Goal: Task Accomplishment & Management: Use online tool/utility

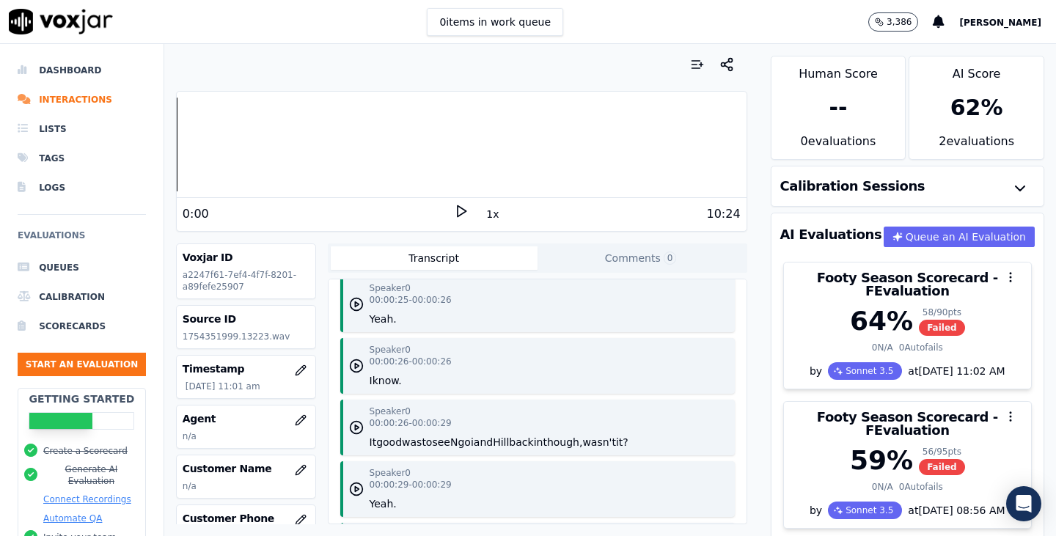
scroll to position [1027, 0]
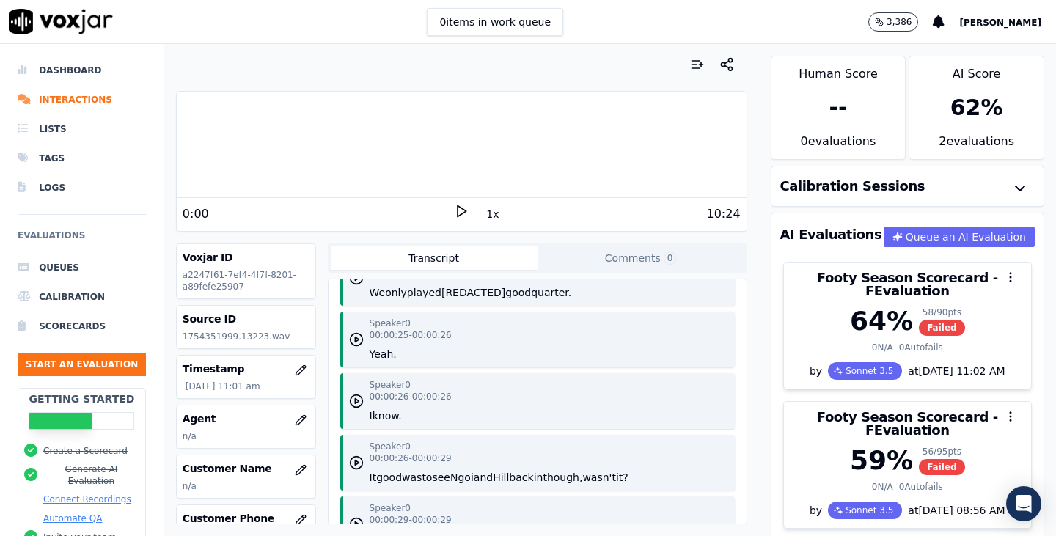
click at [466, 300] on button "[REDACTED]" at bounding box center [474, 292] width 64 height 15
click at [454, 211] on icon at bounding box center [461, 211] width 15 height 15
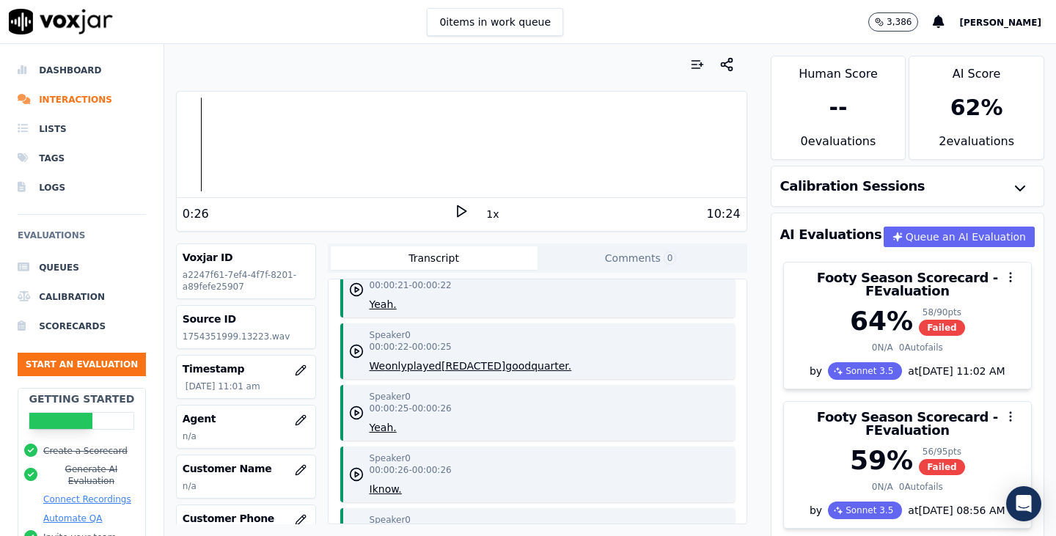
click at [458, 208] on polygon at bounding box center [462, 211] width 9 height 11
click at [456, 209] on icon at bounding box center [461, 211] width 15 height 15
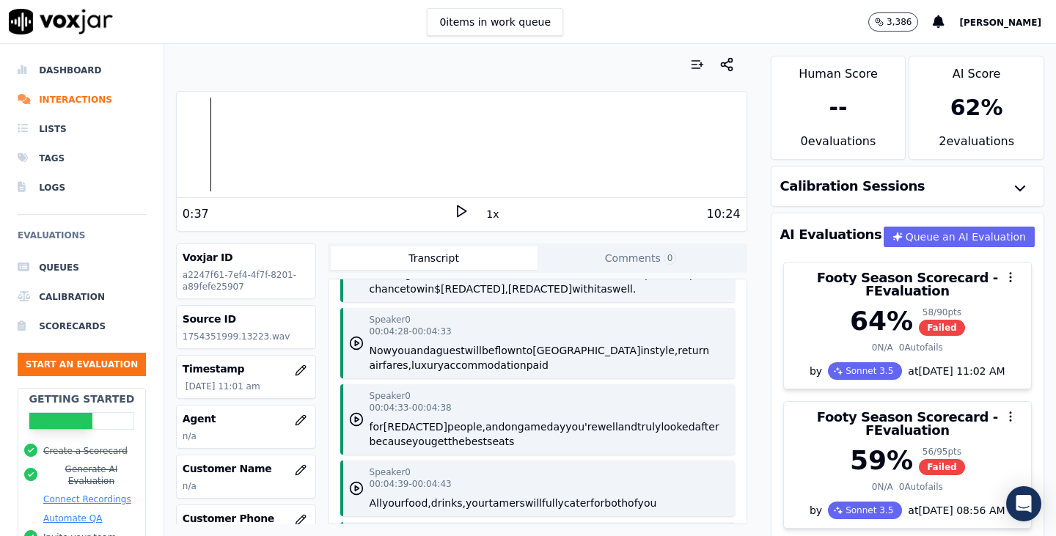
scroll to position [4988, 0]
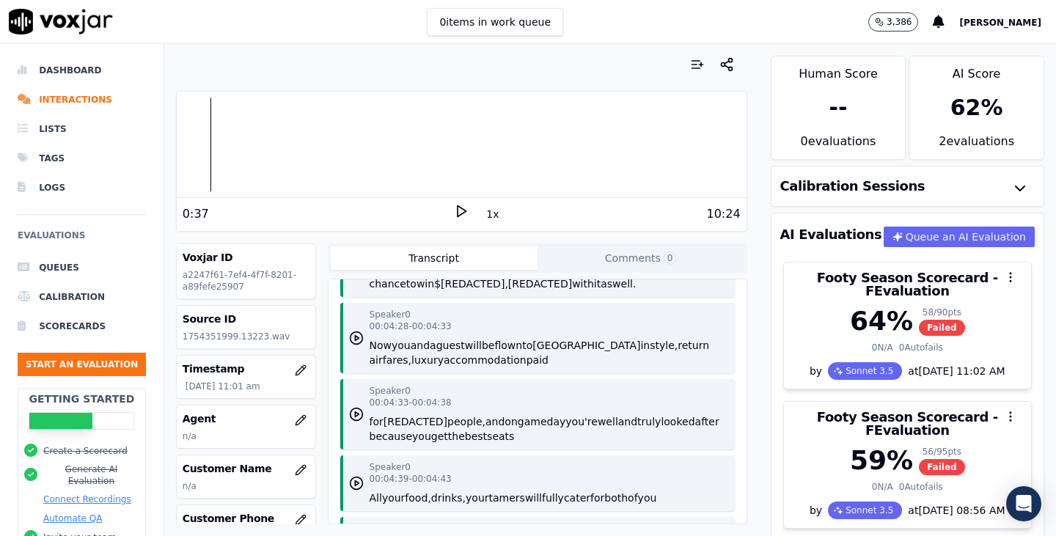
click at [434, 291] on button "win" at bounding box center [426, 284] width 18 height 15
click at [370, 277] on button "And" at bounding box center [380, 269] width 20 height 15
click at [463, 211] on rect at bounding box center [464, 211] width 2 height 10
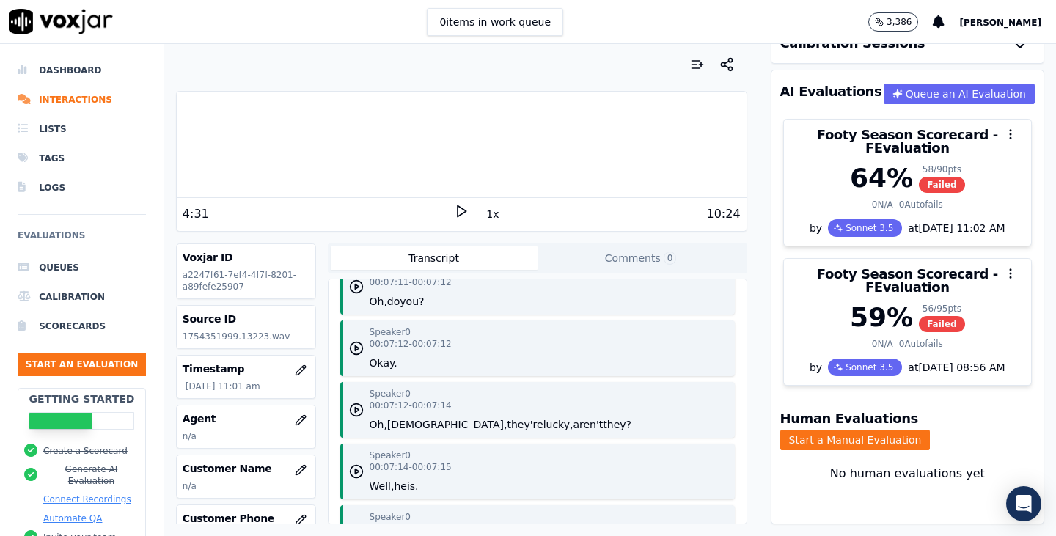
scroll to position [8103, 0]
click at [81, 81] on li "Dashboard" at bounding box center [82, 70] width 128 height 29
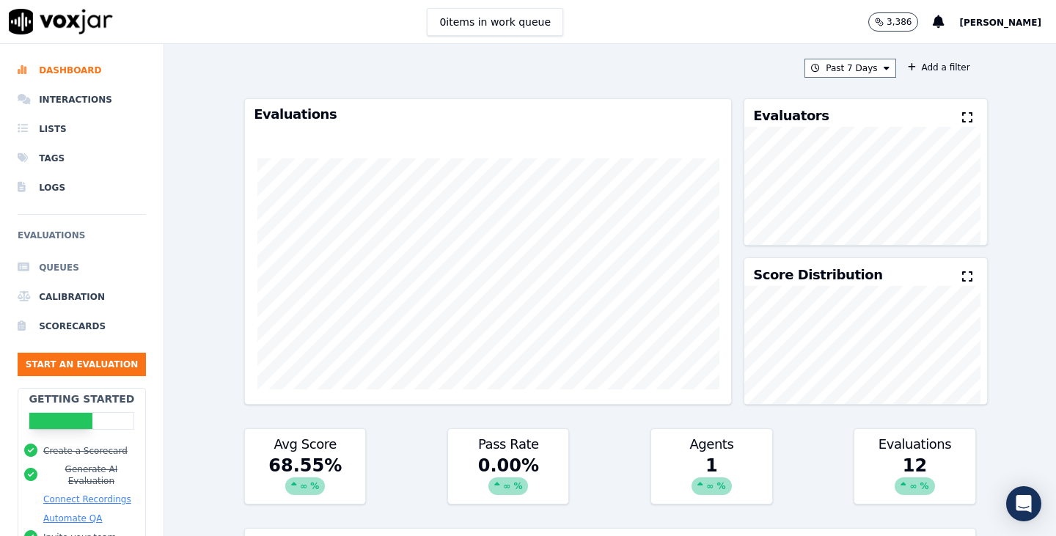
click at [77, 268] on li "Queues" at bounding box center [82, 267] width 128 height 29
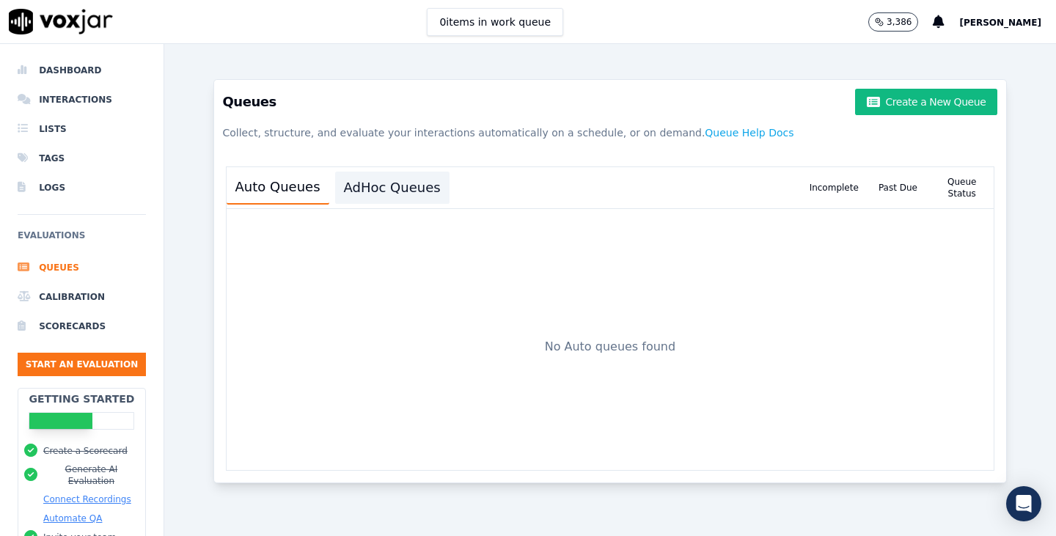
click at [375, 193] on button "AdHoc Queues" at bounding box center [392, 188] width 114 height 32
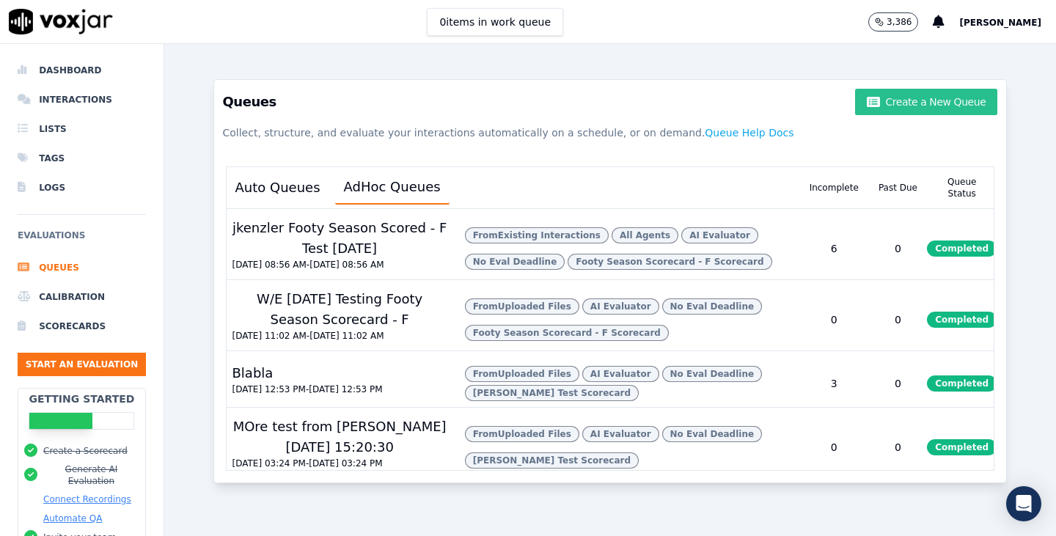
click at [879, 106] on button "Create a New Queue" at bounding box center [926, 102] width 142 height 26
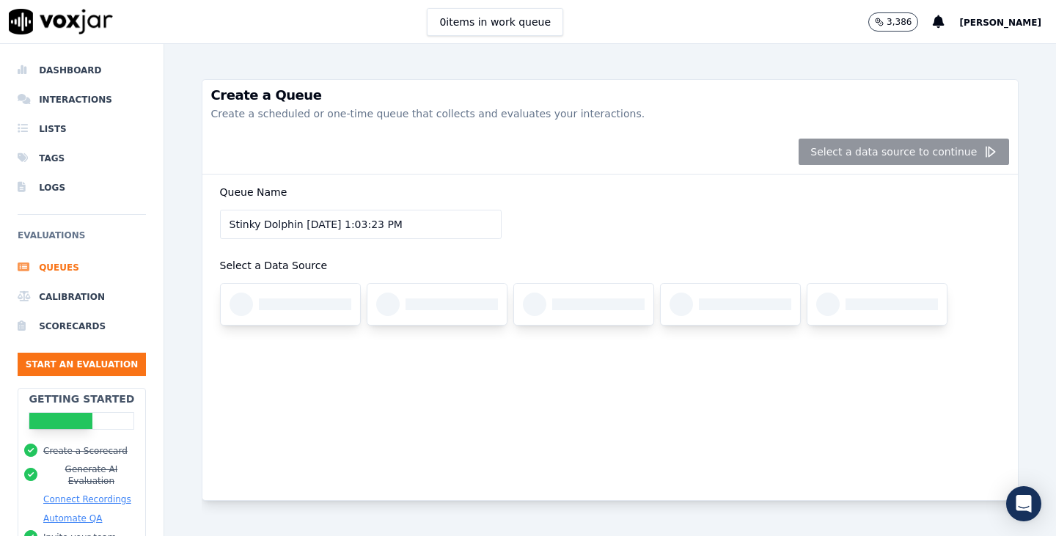
drag, startPoint x: 294, startPoint y: 223, endPoint x: 194, endPoint y: 227, distance: 100.6
click at [186, 223] on div "Create a Queue Create a scheduled or one-time queue that collects and evaluates…" at bounding box center [610, 290] width 892 height 492
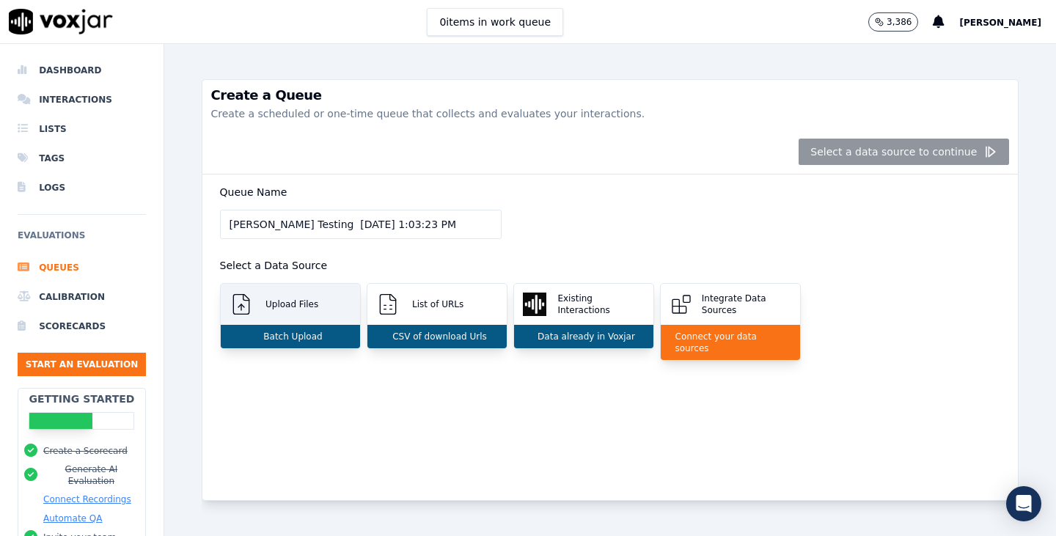
type input "Lisa Testing 8/13/2025, 1:03:23 PM"
click at [297, 318] on div "Upload Files" at bounding box center [290, 304] width 139 height 41
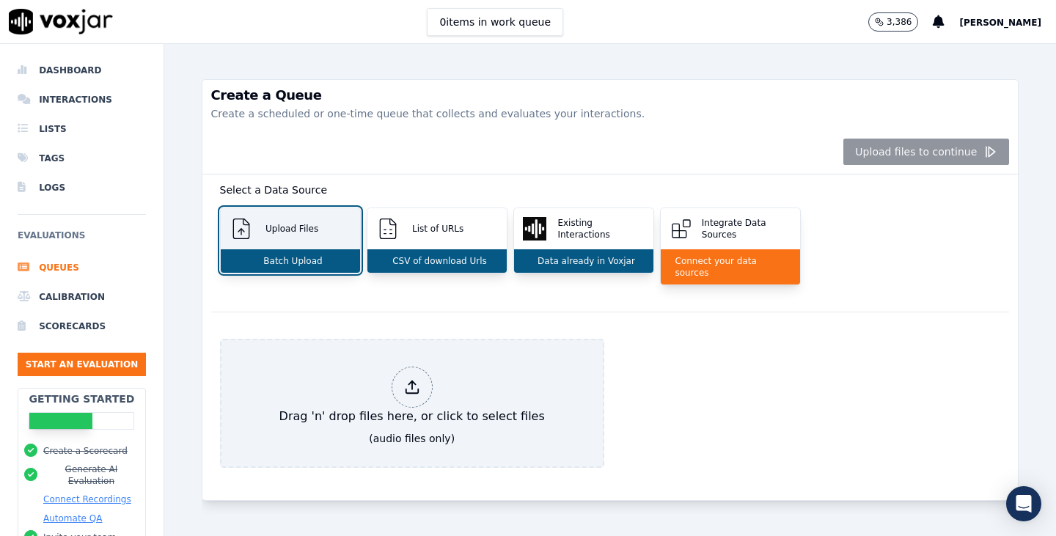
scroll to position [109, 0]
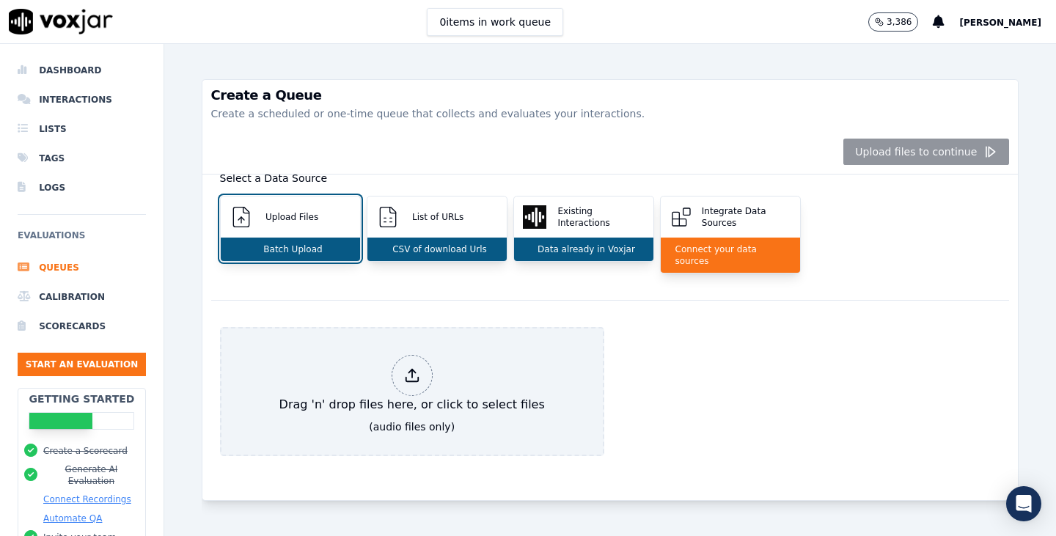
drag, startPoint x: 391, startPoint y: 348, endPoint x: 719, endPoint y: 396, distance: 331.4
click at [719, 396] on div "Drag 'n' drop files here, or click to select files (audio files only)" at bounding box center [610, 400] width 799 height 164
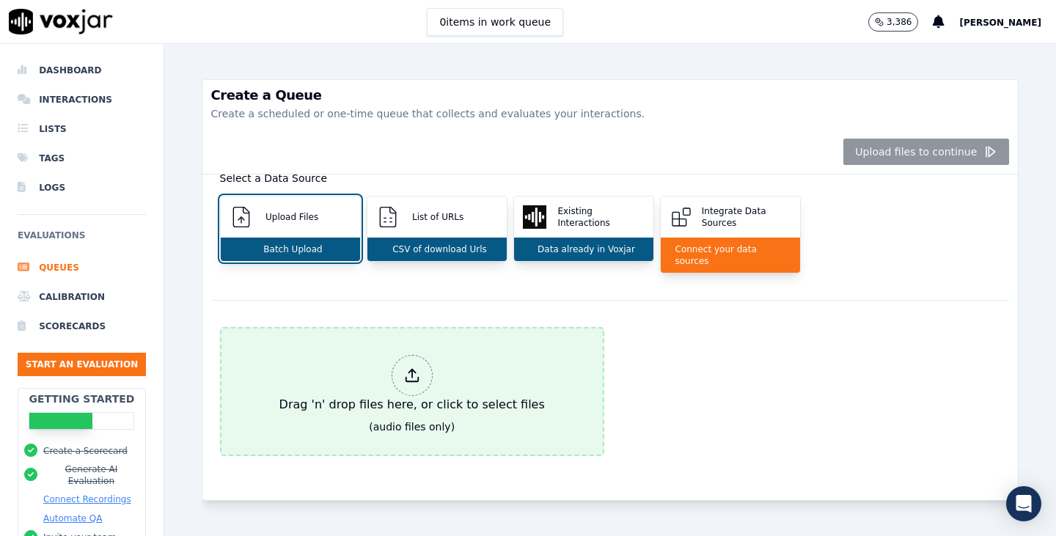
click at [425, 350] on div "Drag 'n' drop files here, or click to select files" at bounding box center [412, 384] width 277 height 70
click at [425, 349] on div "Drag 'n' drop files here, or click to select files" at bounding box center [412, 384] width 277 height 70
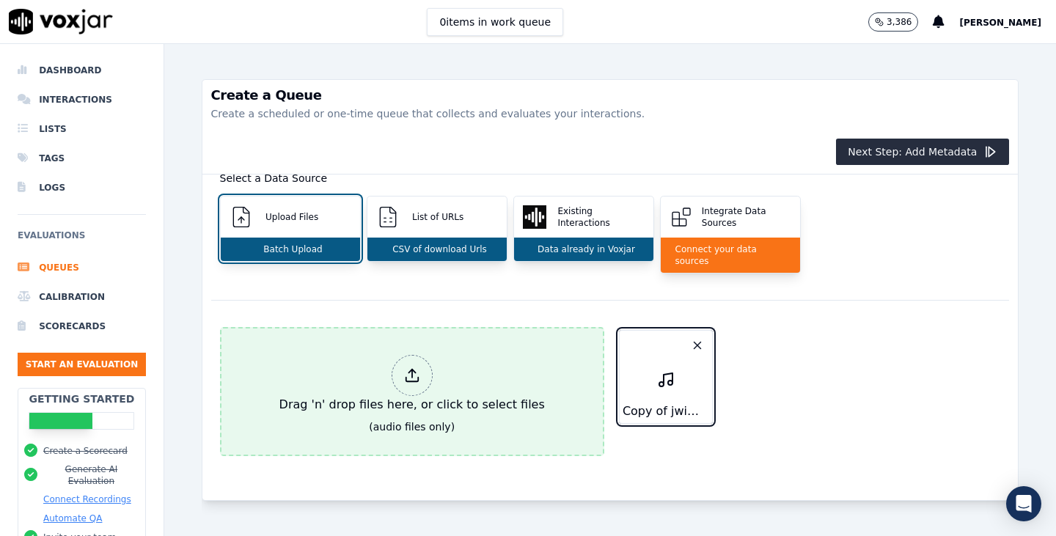
click at [429, 349] on div "Drag 'n' drop files here, or click to select files" at bounding box center [412, 384] width 277 height 70
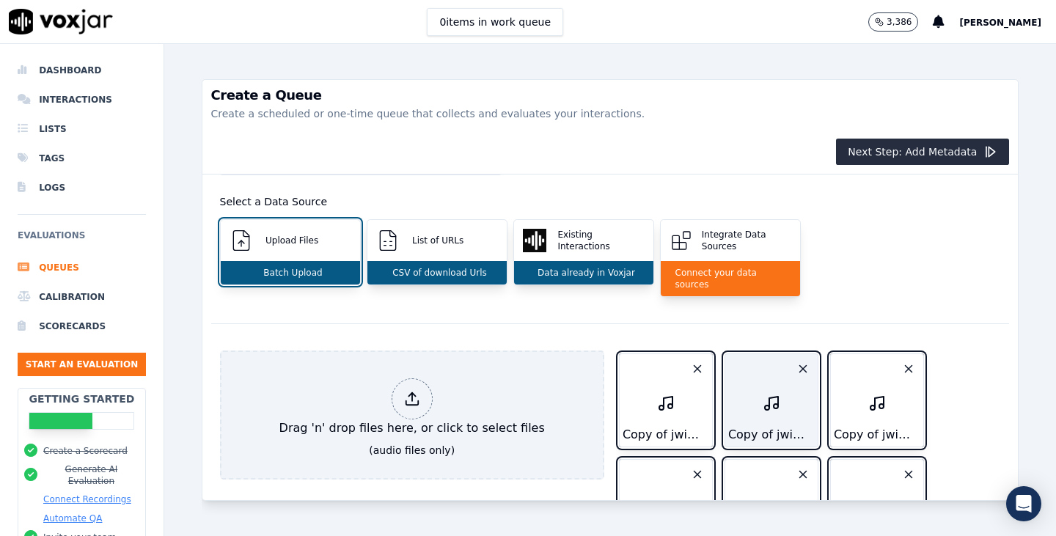
scroll to position [0, 0]
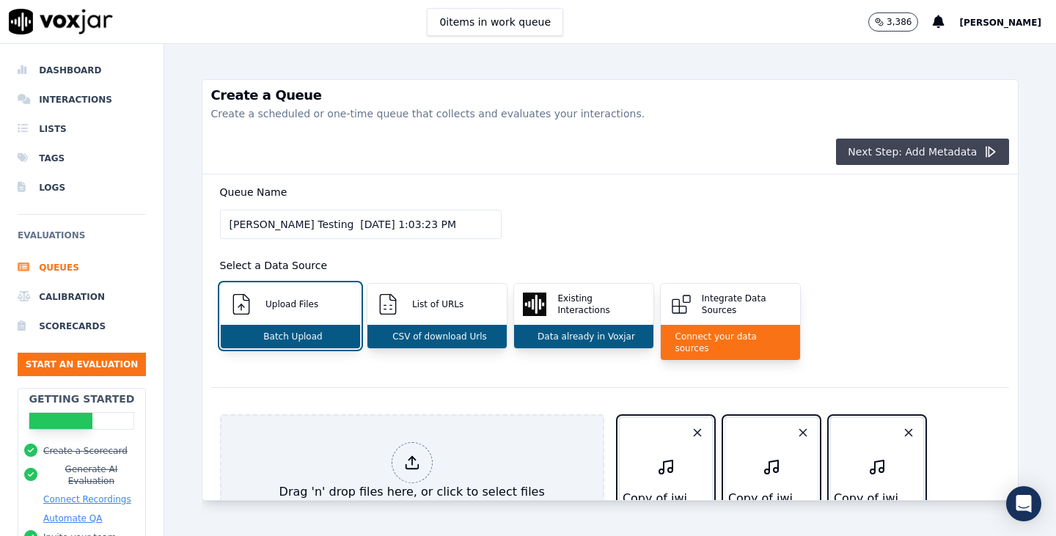
click at [849, 153] on button "Next Step: Add Metadata" at bounding box center [922, 152] width 173 height 26
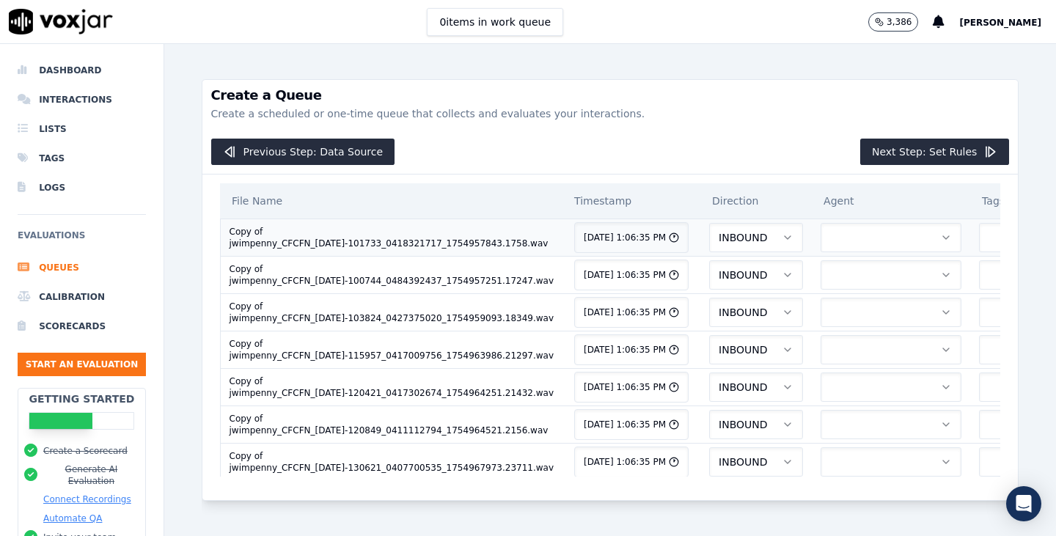
click at [709, 238] on button "INBOUND" at bounding box center [756, 237] width 94 height 29
click at [637, 293] on div "OUTBOUND" at bounding box center [621, 299] width 78 height 23
drag, startPoint x: 632, startPoint y: 271, endPoint x: 638, endPoint y: 292, distance: 21.4
click at [709, 271] on button "INBOUND" at bounding box center [756, 274] width 94 height 29
drag, startPoint x: 634, startPoint y: 338, endPoint x: 634, endPoint y: 329, distance: 9.6
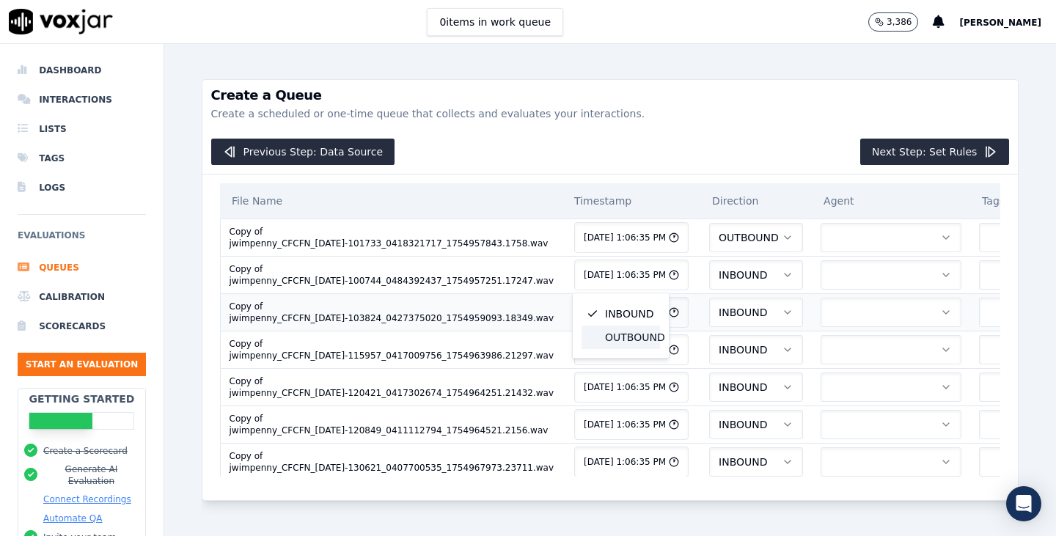
click at [632, 338] on div "OUTBOUND" at bounding box center [621, 337] width 78 height 23
click at [709, 302] on button "INBOUND" at bounding box center [756, 312] width 94 height 29
click at [638, 372] on div "OUTBOUND" at bounding box center [621, 374] width 78 height 23
click at [709, 352] on button "INBOUND" at bounding box center [756, 349] width 94 height 29
drag, startPoint x: 616, startPoint y: 416, endPoint x: 632, endPoint y: 339, distance: 78.5
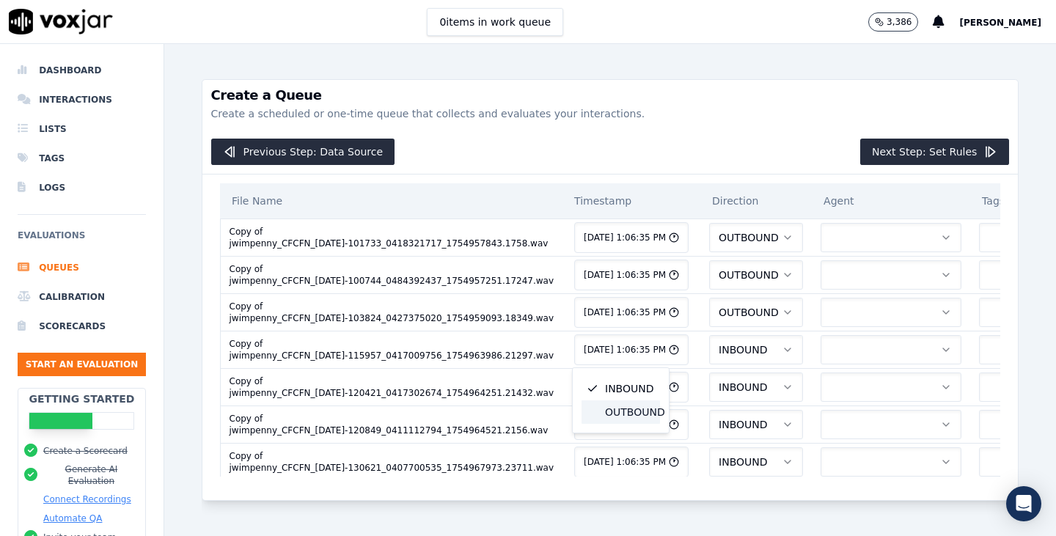
click at [616, 416] on div "OUTBOUND" at bounding box center [621, 411] width 78 height 23
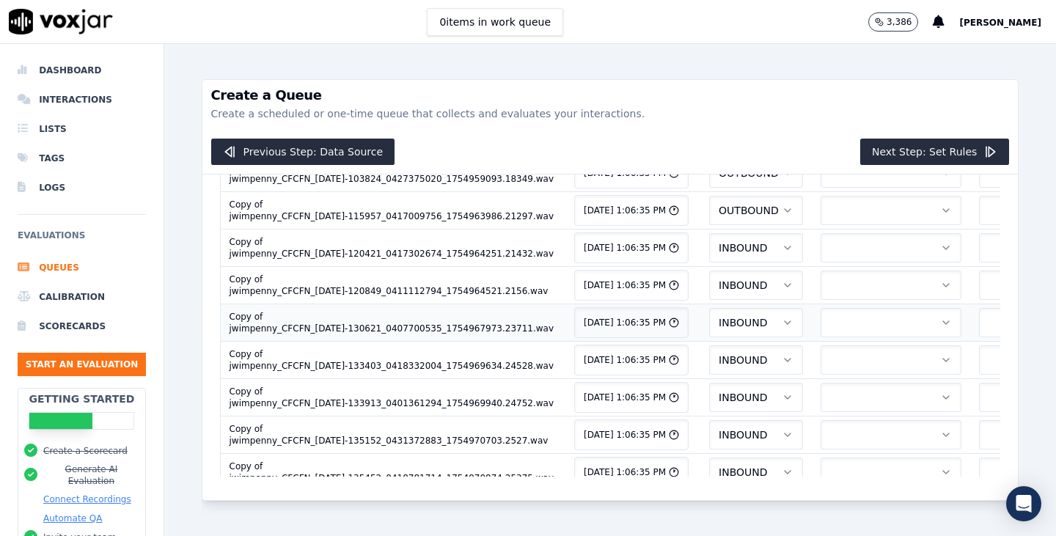
scroll to position [147, 0]
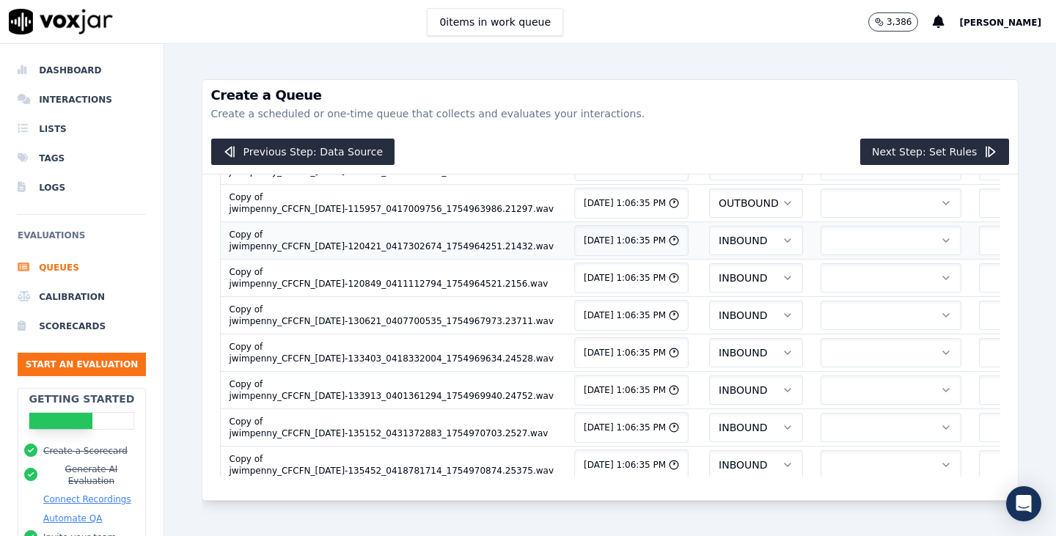
click at [709, 246] on button "INBOUND" at bounding box center [756, 240] width 94 height 29
click at [636, 307] on div "OUTBOUND" at bounding box center [621, 302] width 78 height 23
click at [709, 281] on button "INBOUND" at bounding box center [756, 277] width 94 height 29
click at [629, 337] on div "OUTBOUND" at bounding box center [621, 340] width 78 height 23
click at [719, 318] on span "INBOUND" at bounding box center [743, 315] width 48 height 15
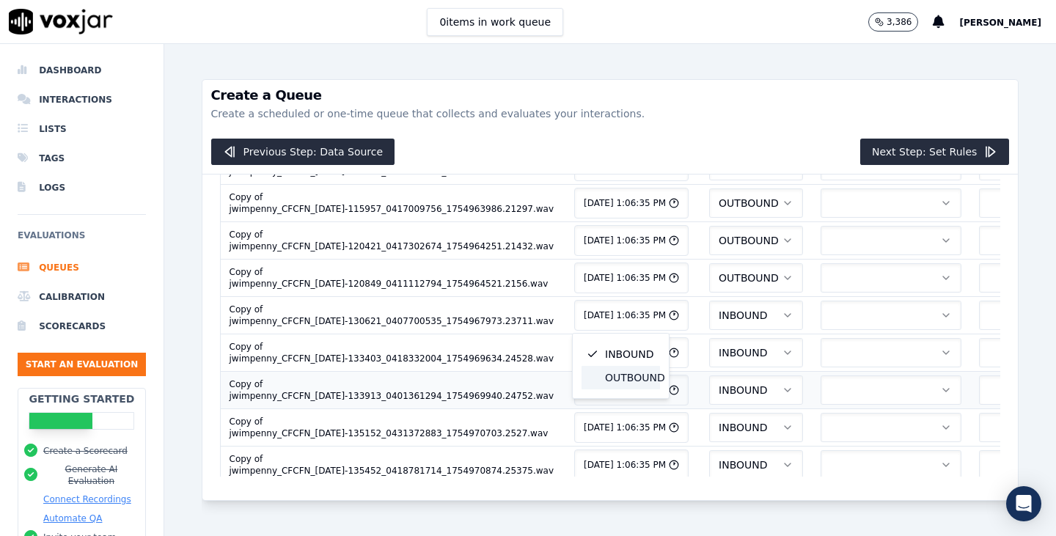
click at [631, 376] on div "OUTBOUND" at bounding box center [621, 377] width 78 height 23
drag, startPoint x: 623, startPoint y: 348, endPoint x: 623, endPoint y: 369, distance: 21.3
click at [719, 348] on span "INBOUND" at bounding box center [743, 352] width 48 height 15
drag, startPoint x: 620, startPoint y: 413, endPoint x: 626, endPoint y: 391, distance: 23.0
click at [619, 413] on div "OUTBOUND" at bounding box center [621, 414] width 78 height 23
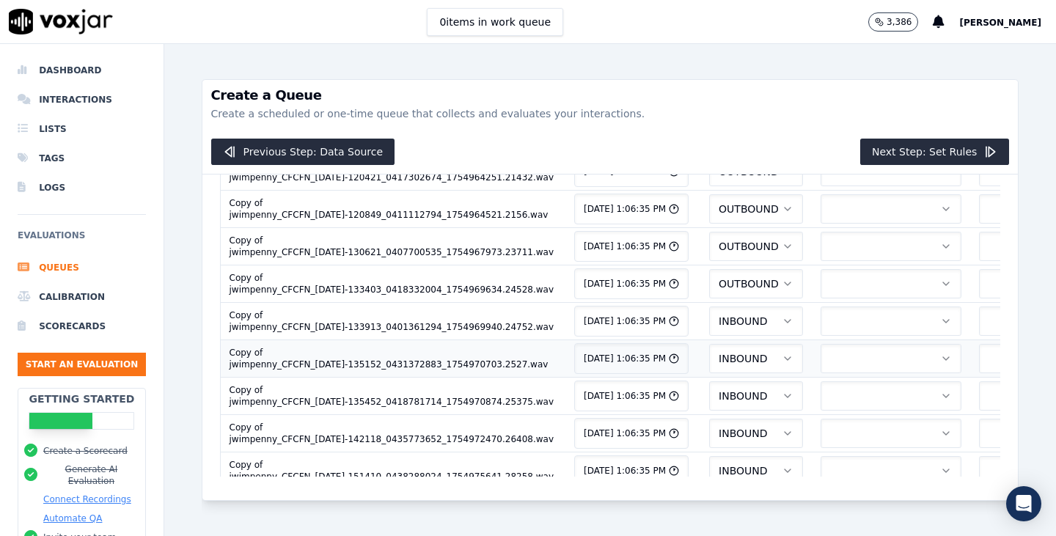
scroll to position [293, 0]
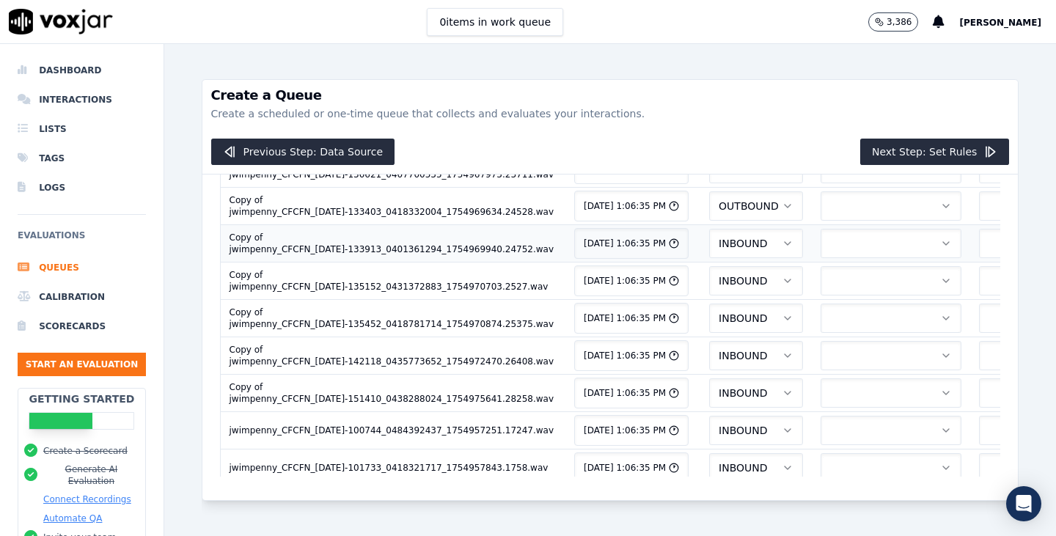
click at [719, 237] on span "INBOUND" at bounding box center [743, 243] width 48 height 15
click at [631, 310] on div "OUTBOUND" at bounding box center [621, 305] width 78 height 23
click at [709, 289] on button "INBOUND" at bounding box center [756, 280] width 94 height 29
click at [635, 343] on div "OUTBOUND" at bounding box center [621, 343] width 78 height 23
click at [709, 314] on button "INBOUND" at bounding box center [756, 318] width 94 height 29
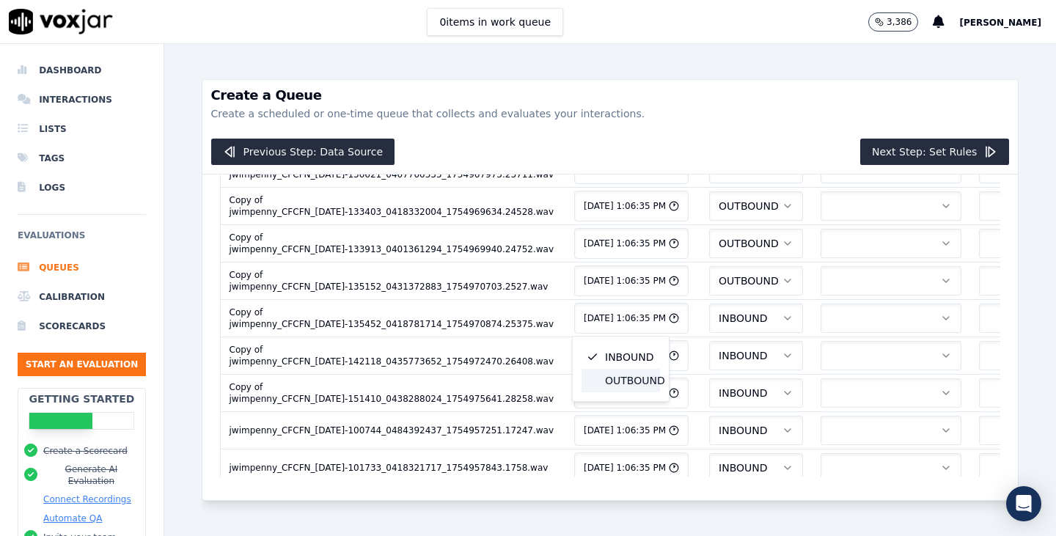
click at [629, 381] on div "OUTBOUND" at bounding box center [621, 380] width 78 height 23
click at [719, 354] on span "INBOUND" at bounding box center [743, 355] width 48 height 15
click at [621, 422] on div "OUTBOUND" at bounding box center [621, 417] width 78 height 23
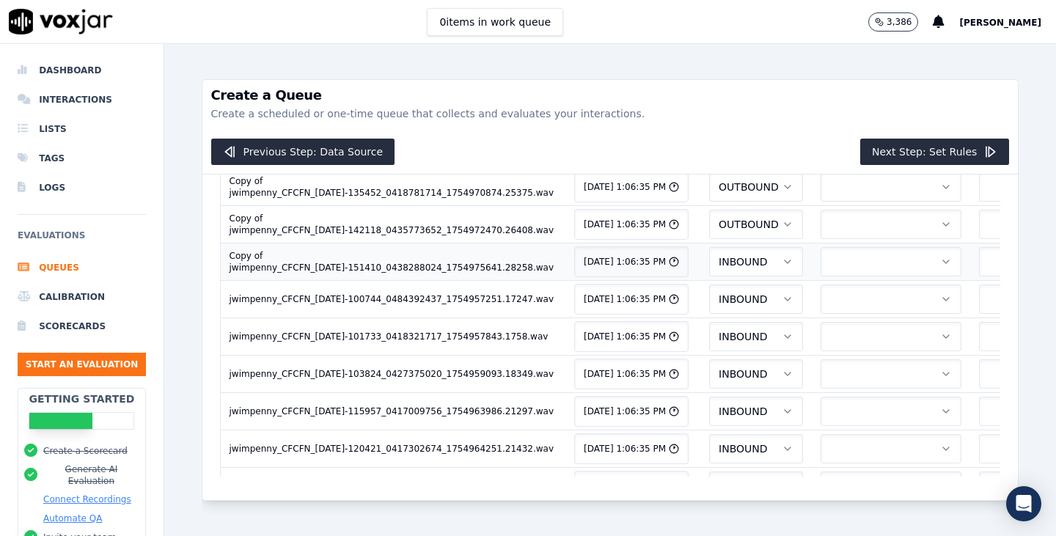
scroll to position [440, 0]
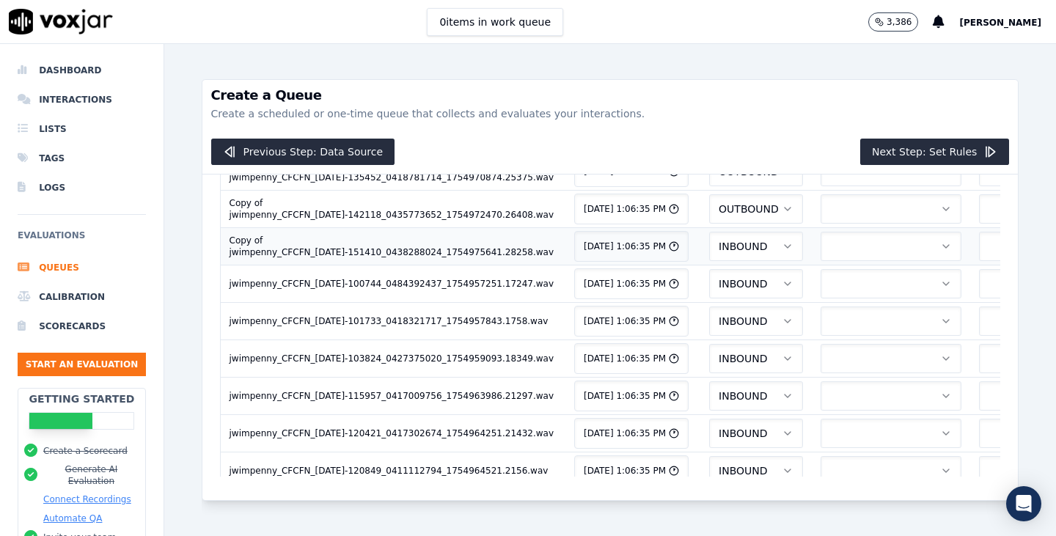
click at [719, 249] on span "INBOUND" at bounding box center [743, 246] width 48 height 15
click at [633, 301] on div "OUTBOUND" at bounding box center [621, 308] width 78 height 23
click at [719, 287] on span "INBOUND" at bounding box center [743, 284] width 48 height 15
click at [626, 351] on div "OUTBOUND" at bounding box center [621, 345] width 78 height 23
drag, startPoint x: 629, startPoint y: 314, endPoint x: 627, endPoint y: 323, distance: 9.1
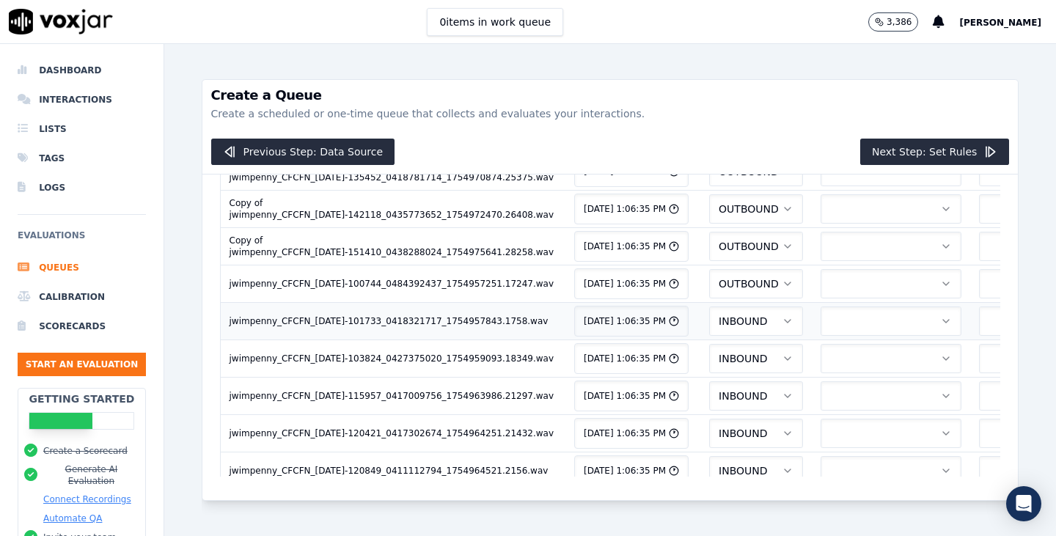
click at [709, 315] on button "INBOUND" at bounding box center [756, 321] width 94 height 29
click at [623, 382] on div "OUTBOUND" at bounding box center [621, 383] width 78 height 23
drag, startPoint x: 621, startPoint y: 348, endPoint x: 630, endPoint y: 370, distance: 24.0
click at [709, 348] on button "INBOUND" at bounding box center [756, 358] width 94 height 29
click at [629, 421] on div "OUTBOUND" at bounding box center [621, 420] width 78 height 23
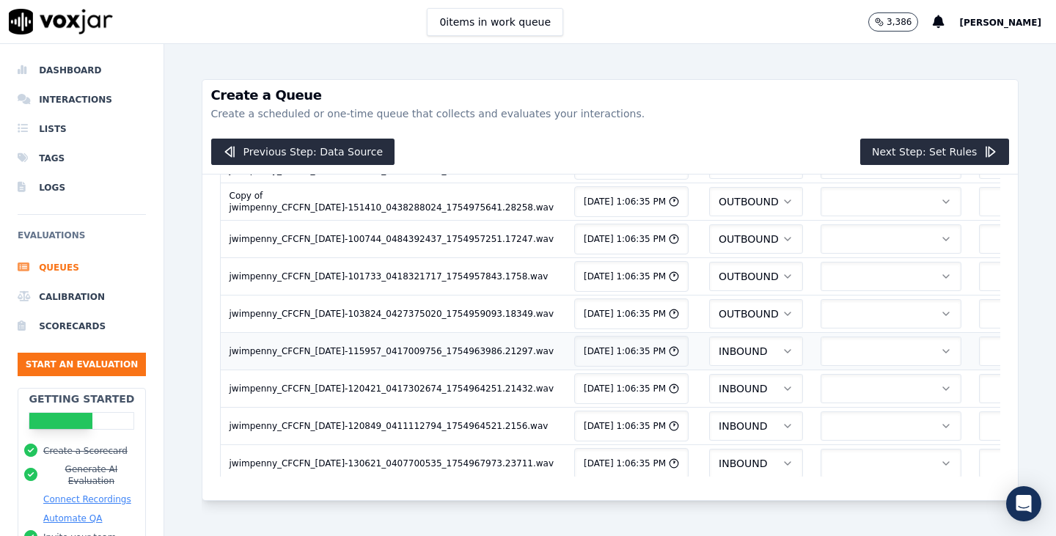
scroll to position [513, 0]
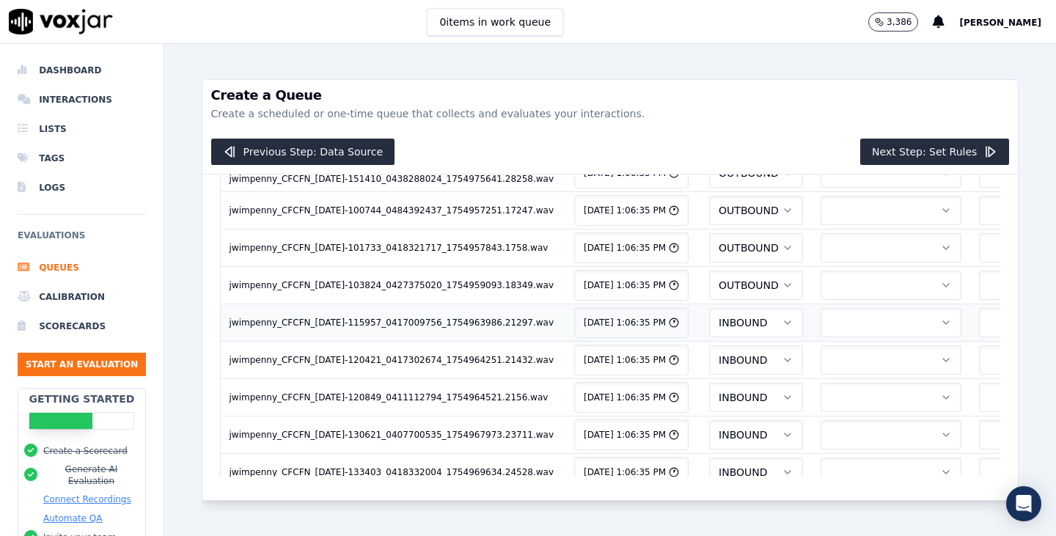
drag, startPoint x: 622, startPoint y: 320, endPoint x: 625, endPoint y: 329, distance: 9.3
click at [719, 321] on span "INBOUND" at bounding box center [743, 322] width 48 height 15
click at [626, 384] on div "OUTBOUND" at bounding box center [621, 384] width 78 height 23
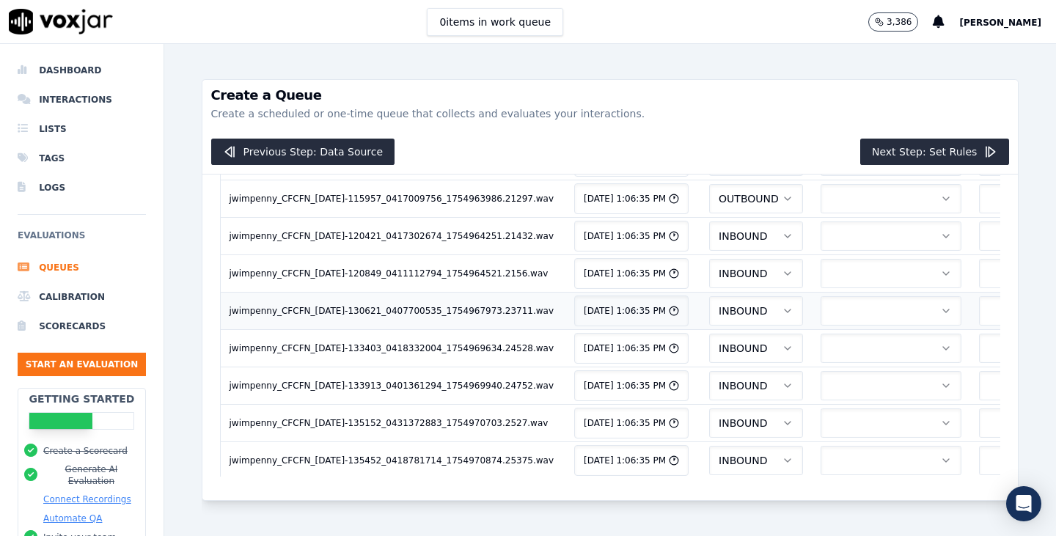
scroll to position [660, 0]
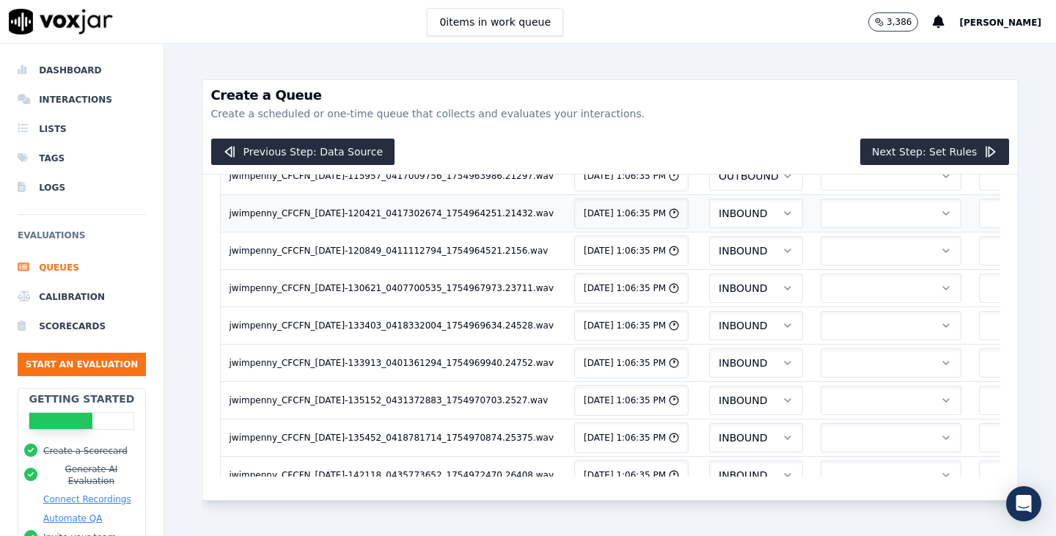
click at [709, 212] on button "INBOUND" at bounding box center [756, 213] width 94 height 29
click at [636, 270] on div "OUTBOUND" at bounding box center [621, 275] width 78 height 23
click at [709, 252] on button "INBOUND" at bounding box center [756, 250] width 94 height 29
click at [627, 305] on div "OUTBOUND" at bounding box center [621, 312] width 78 height 23
click at [709, 278] on button "INBOUND" at bounding box center [756, 288] width 94 height 29
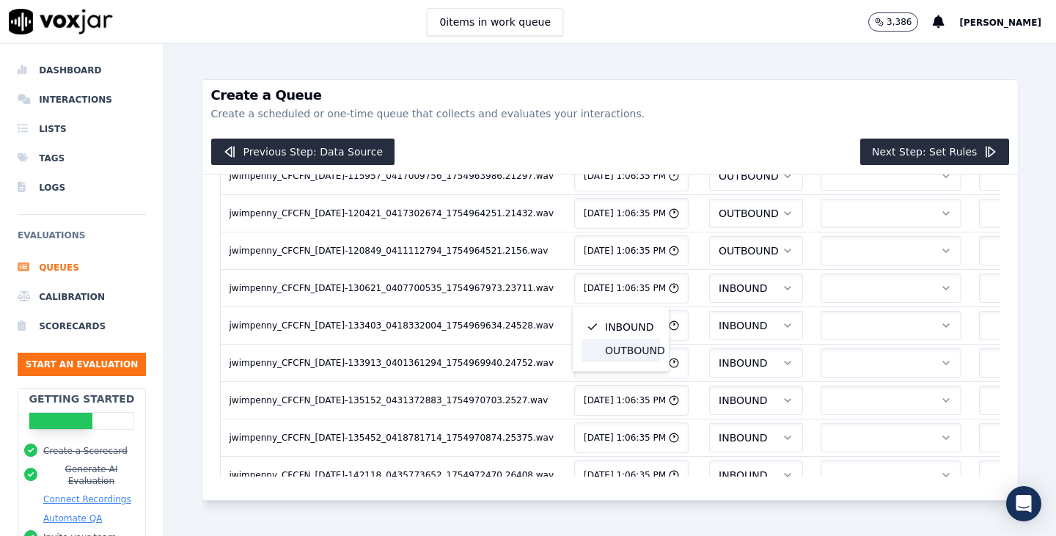
click at [622, 346] on div "OUTBOUND" at bounding box center [621, 350] width 78 height 23
click at [719, 332] on span "INBOUND" at bounding box center [743, 325] width 48 height 15
click at [616, 386] on div "OUTBOUND" at bounding box center [621, 387] width 78 height 23
drag, startPoint x: 621, startPoint y: 356, endPoint x: 636, endPoint y: 378, distance: 26.9
click at [719, 356] on span "INBOUND" at bounding box center [743, 363] width 48 height 15
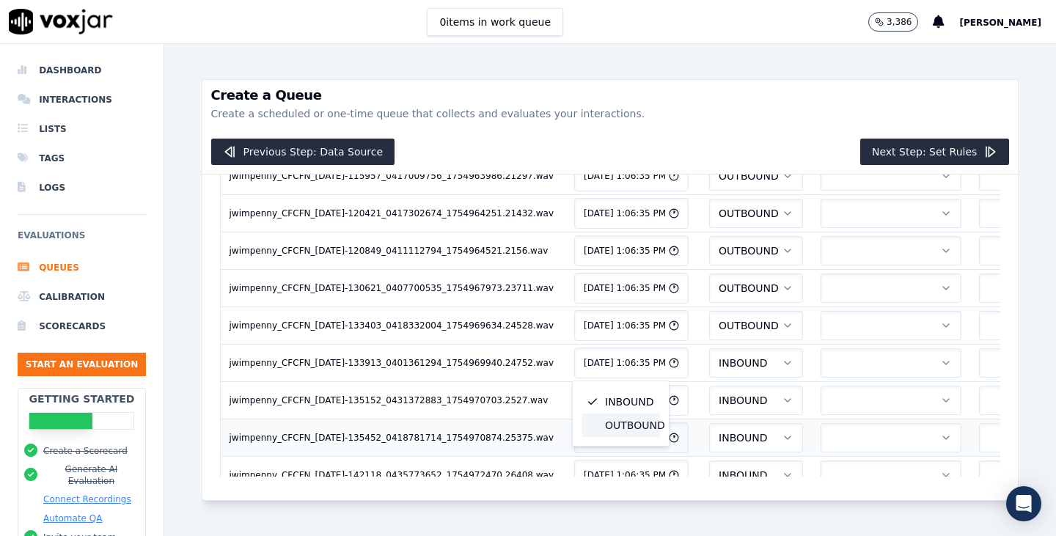
click at [627, 421] on div "OUTBOUND" at bounding box center [621, 425] width 78 height 23
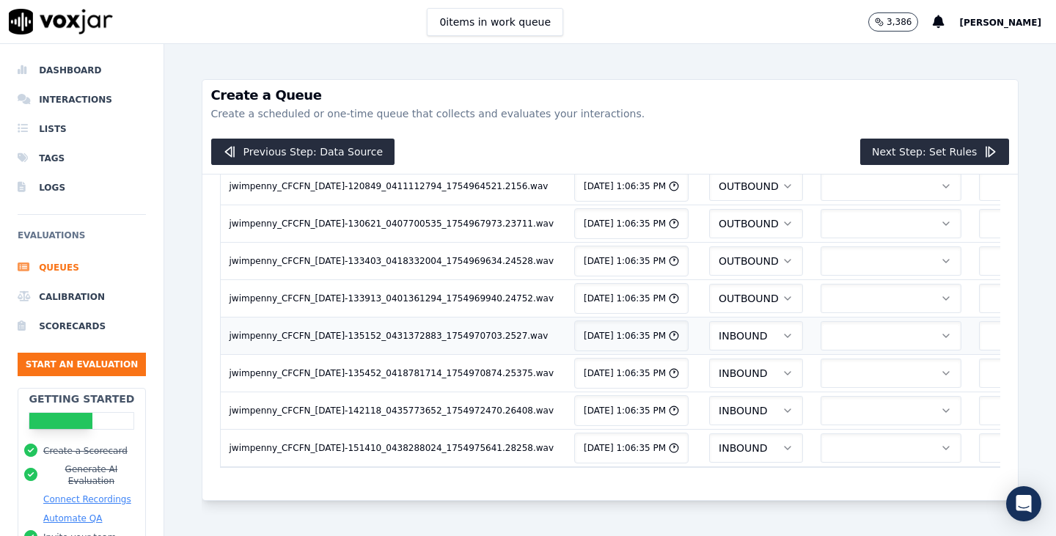
scroll to position [768, 0]
click at [709, 321] on button "INBOUND" at bounding box center [756, 335] width 94 height 29
click at [636, 343] on div "OUTBOUND" at bounding box center [621, 354] width 78 height 23
click at [709, 359] on button "INBOUND" at bounding box center [756, 373] width 94 height 29
click at [623, 381] on div "OUTBOUND" at bounding box center [621, 391] width 78 height 23
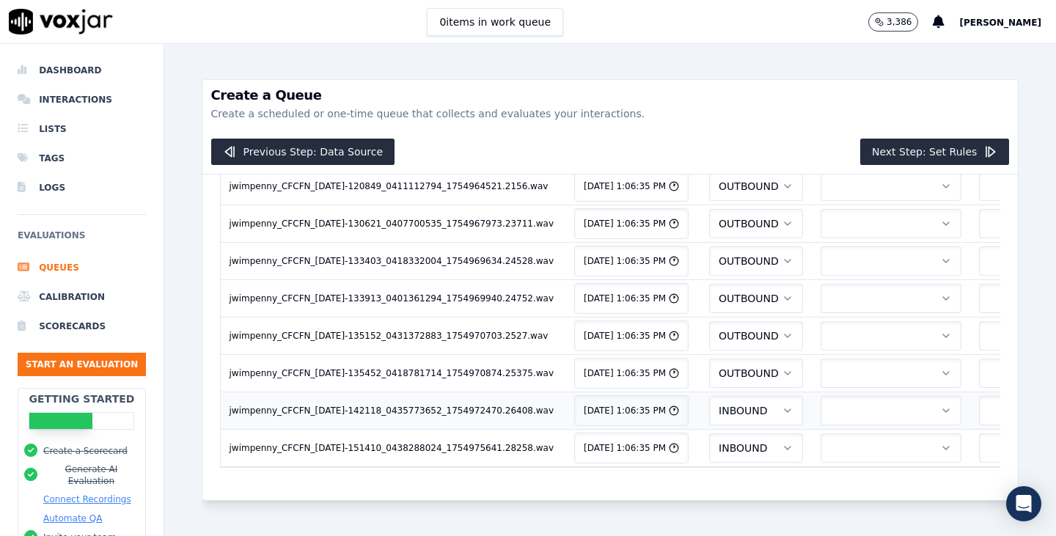
click at [719, 403] on span "INBOUND" at bounding box center [743, 410] width 48 height 15
click at [632, 426] on div "OUTBOUND" at bounding box center [621, 428] width 78 height 23
click at [719, 441] on span "INBOUND" at bounding box center [743, 448] width 48 height 15
click at [635, 463] on div "OUTBOUND" at bounding box center [621, 466] width 78 height 23
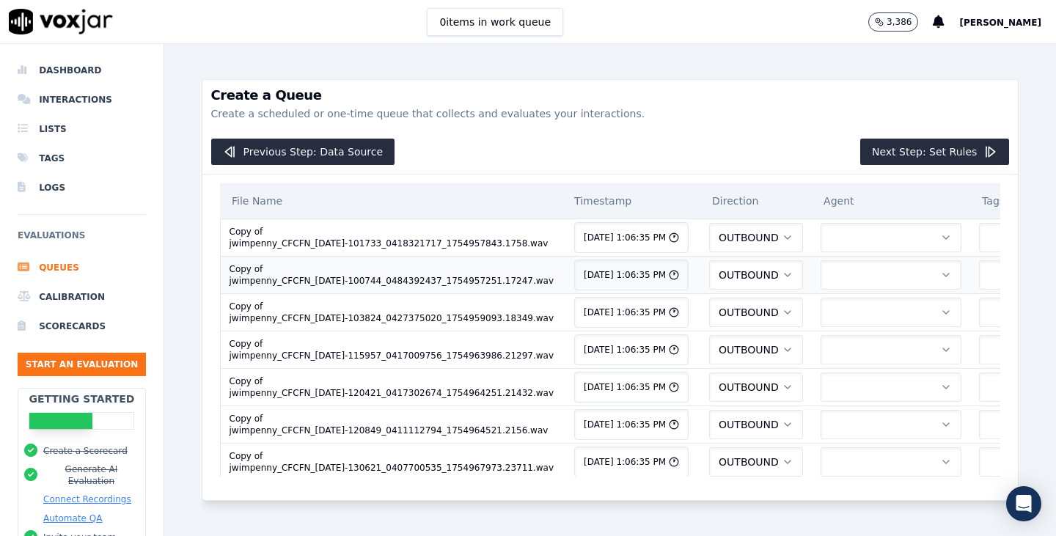
scroll to position [0, 0]
click at [821, 240] on button "button" at bounding box center [891, 237] width 141 height 29
click at [812, 187] on th "Agent" at bounding box center [891, 200] width 158 height 35
click at [979, 236] on button "button" at bounding box center [1026, 237] width 94 height 29
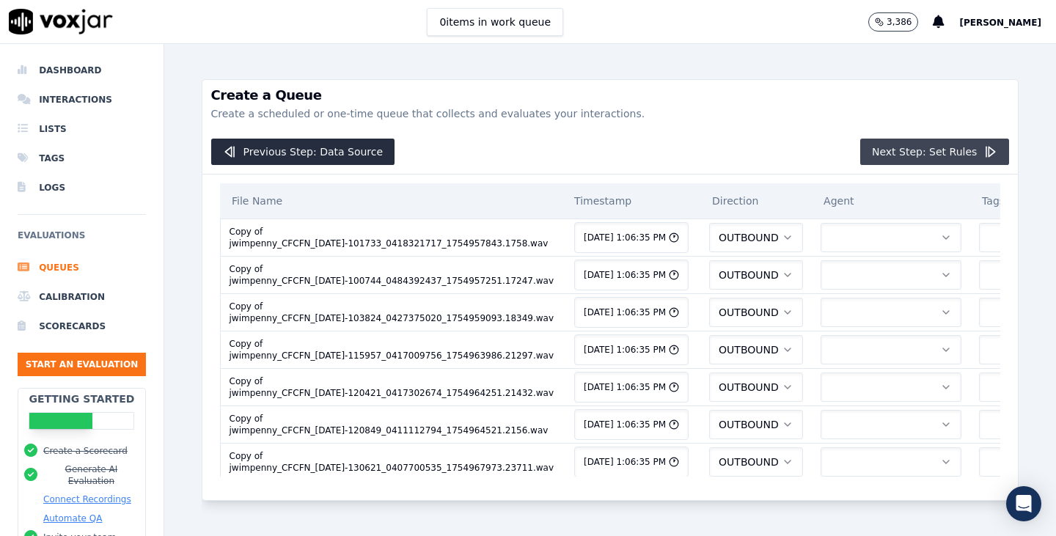
click at [877, 148] on button "Next Step: Set Rules" at bounding box center [934, 152] width 149 height 26
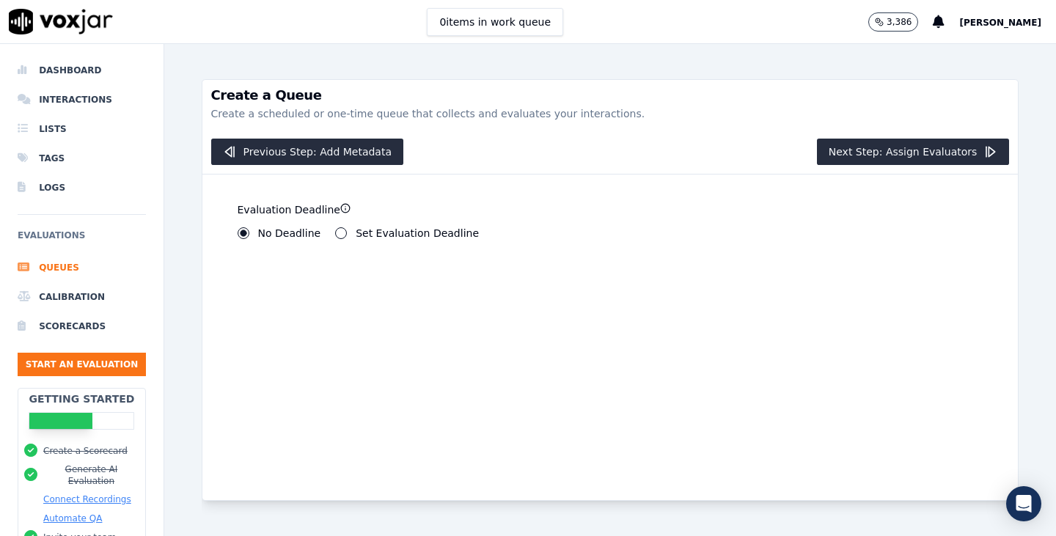
click at [338, 232] on button "Set Evaluation Deadline" at bounding box center [341, 233] width 12 height 12
click at [238, 232] on button "No Deadline" at bounding box center [244, 233] width 12 height 12
click at [904, 153] on button "Next Step: Assign Evaluators" at bounding box center [913, 152] width 193 height 26
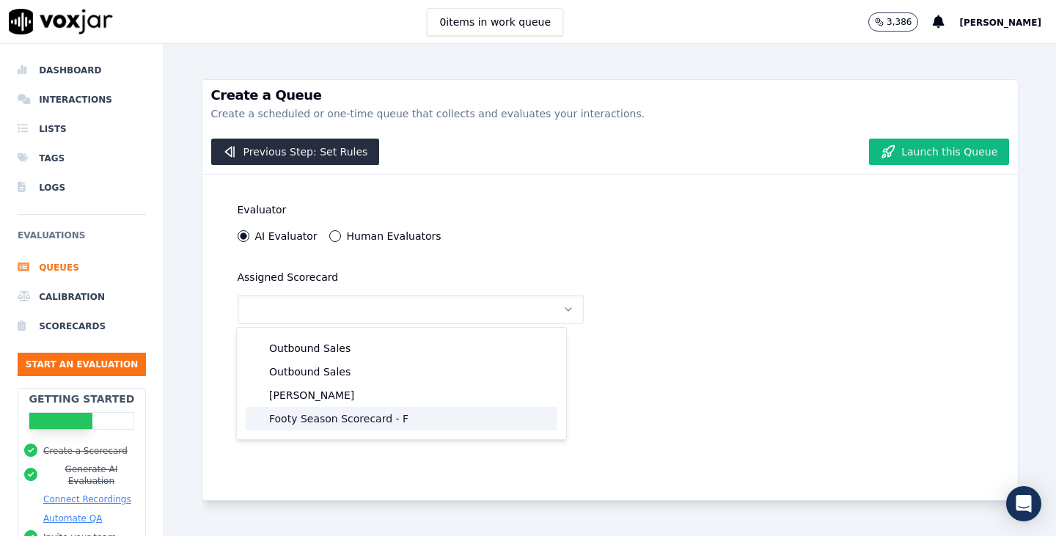
click at [355, 419] on div "Footy Season Scorecard - F" at bounding box center [402, 418] width 312 height 23
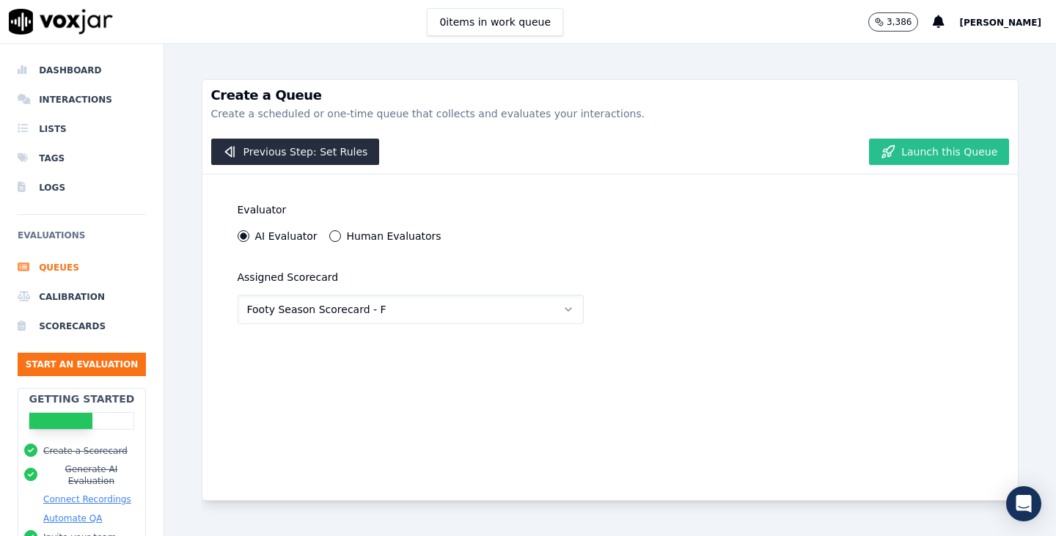
click at [918, 150] on button "Launch this Queue" at bounding box center [939, 152] width 140 height 26
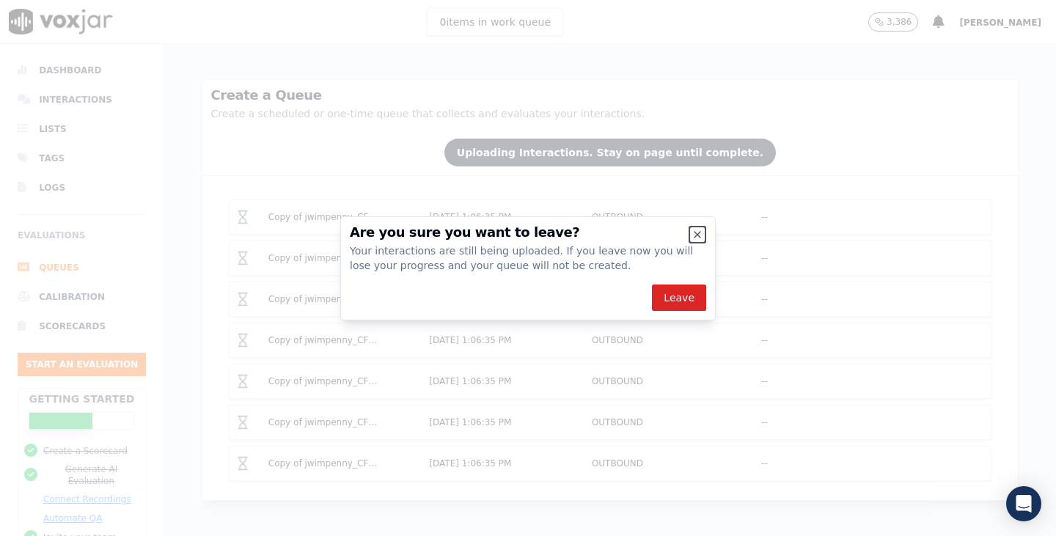
click at [698, 236] on icon "button" at bounding box center [698, 235] width 12 height 12
click at [696, 235] on icon "button" at bounding box center [698, 235] width 6 height 6
click at [695, 232] on icon "button" at bounding box center [698, 235] width 6 height 6
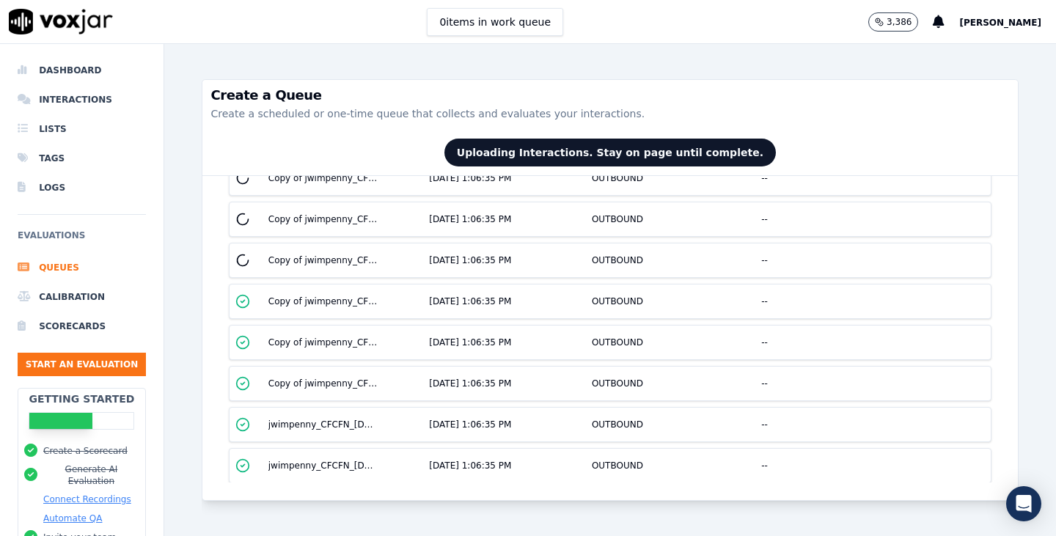
scroll to position [147, 0]
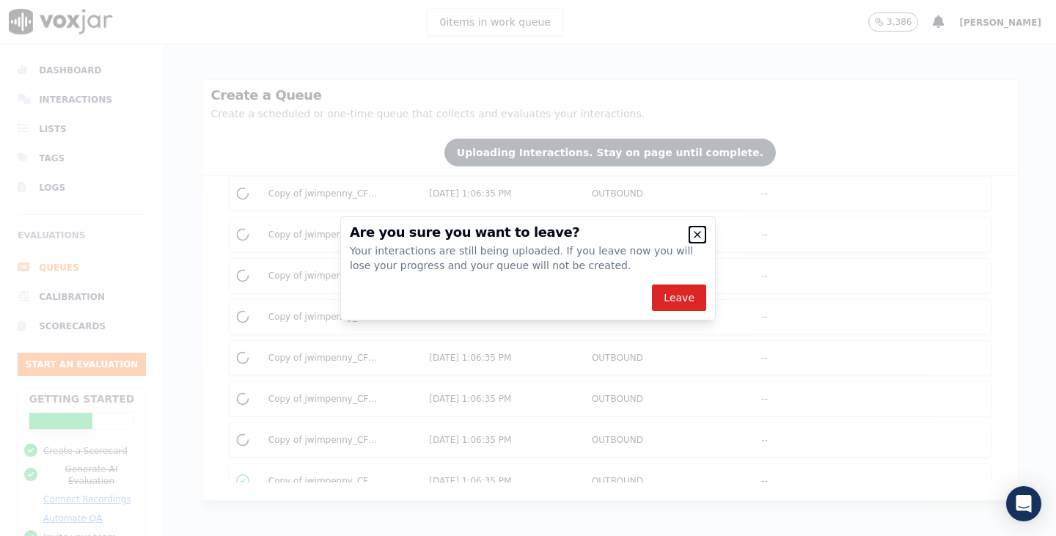
click at [700, 230] on icon "button" at bounding box center [698, 235] width 12 height 12
click at [700, 232] on icon "button" at bounding box center [698, 235] width 6 height 6
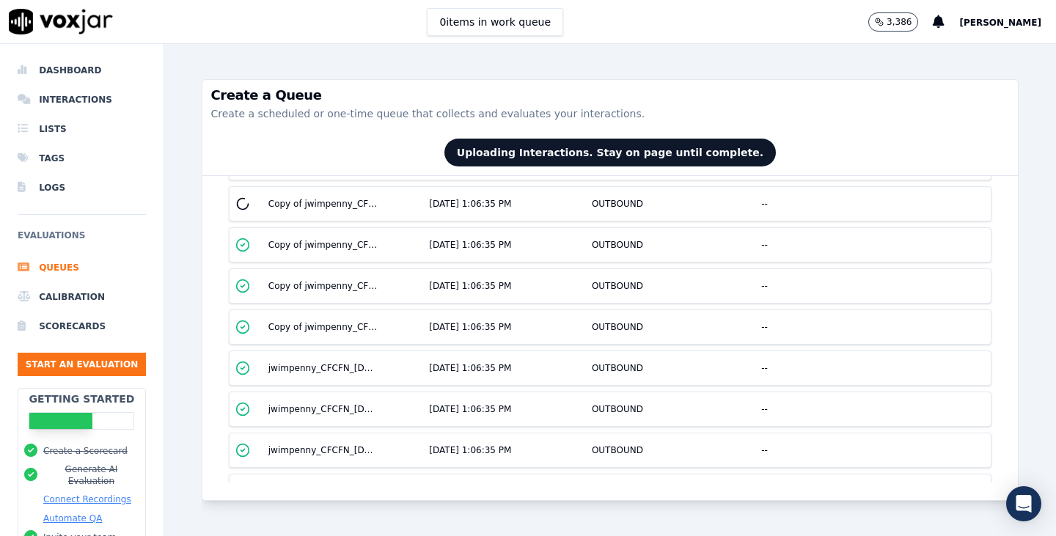
scroll to position [0, 0]
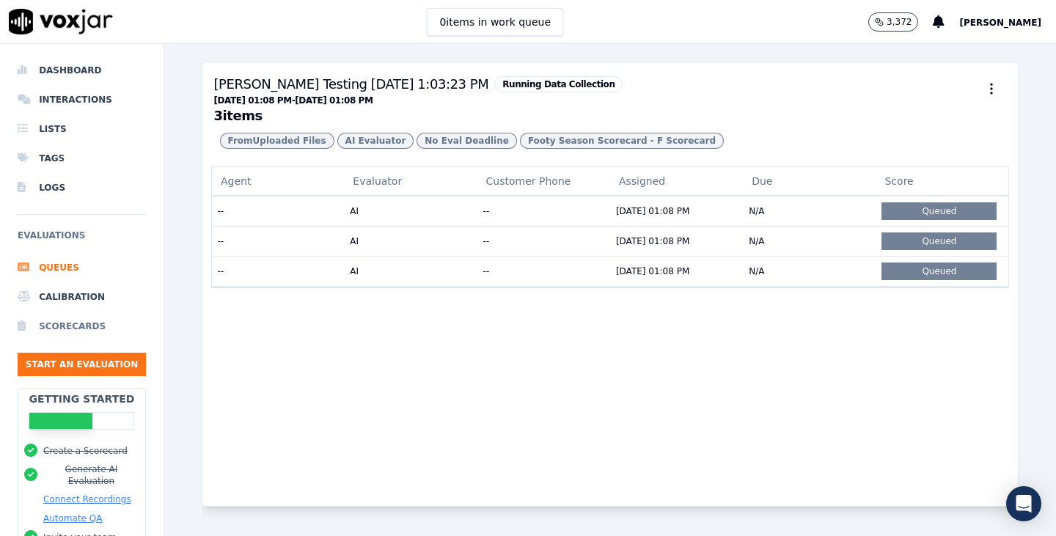
click at [65, 325] on li "Scorecards" at bounding box center [82, 326] width 128 height 29
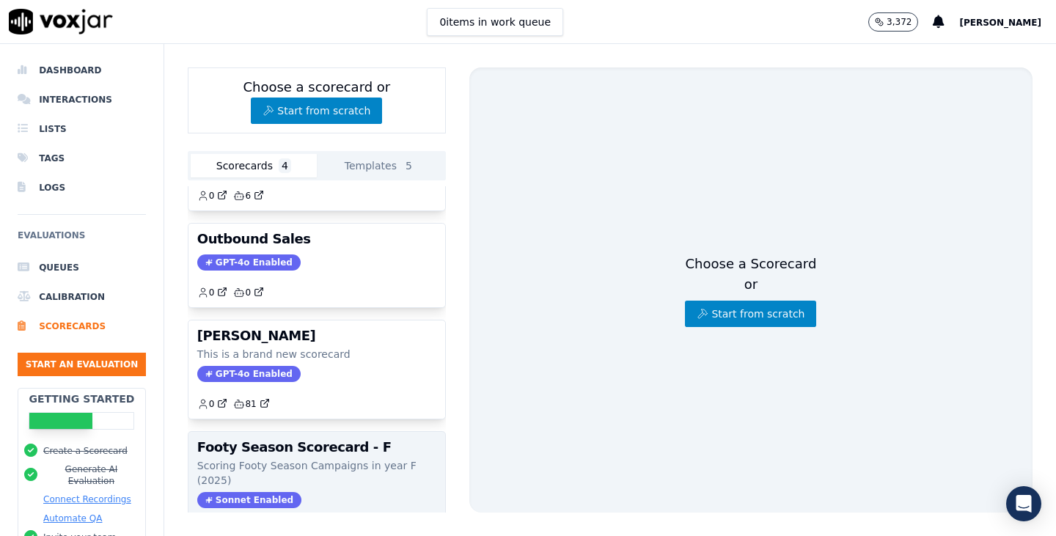
scroll to position [150, 0]
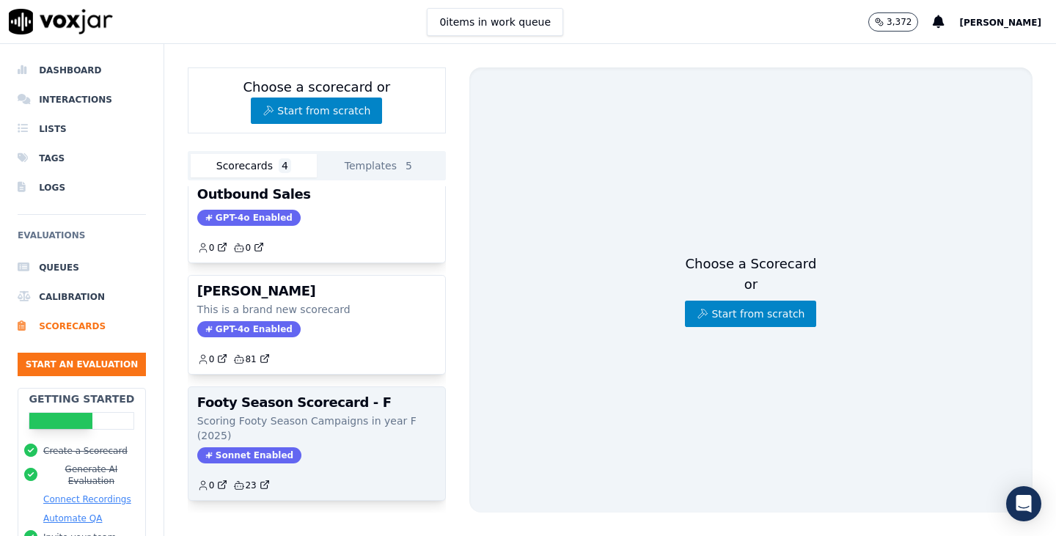
click at [345, 414] on p "Scoring Footy Season Campaigns in year F (2025)" at bounding box center [316, 428] width 239 height 29
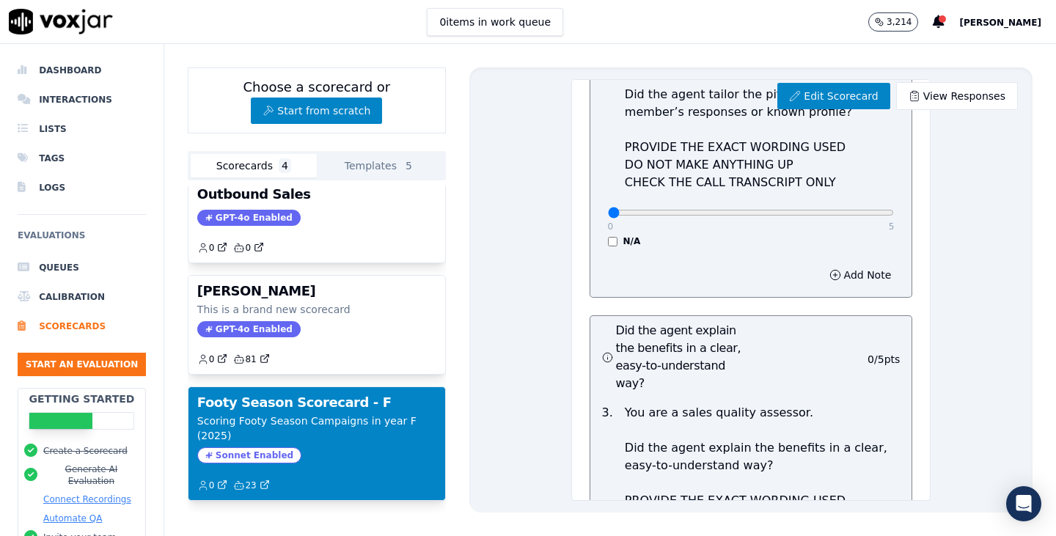
scroll to position [3771, 0]
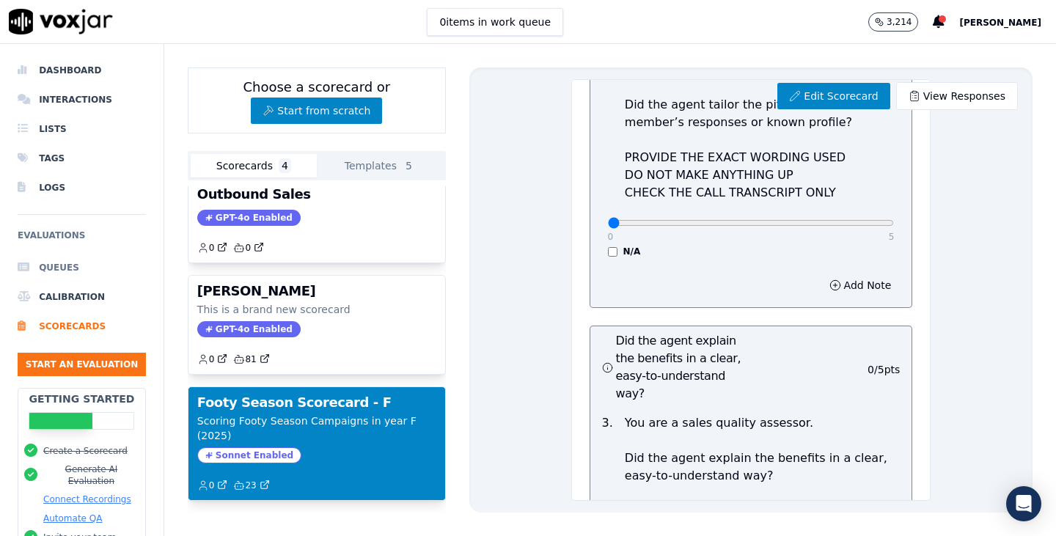
click at [54, 275] on li "Queues" at bounding box center [82, 267] width 128 height 29
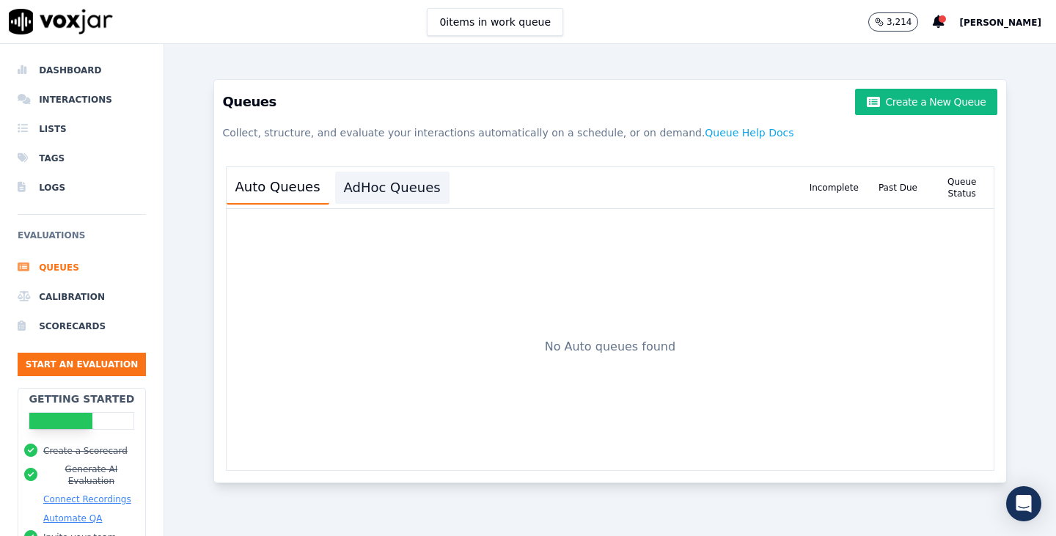
click at [346, 191] on button "AdHoc Queues" at bounding box center [392, 188] width 114 height 32
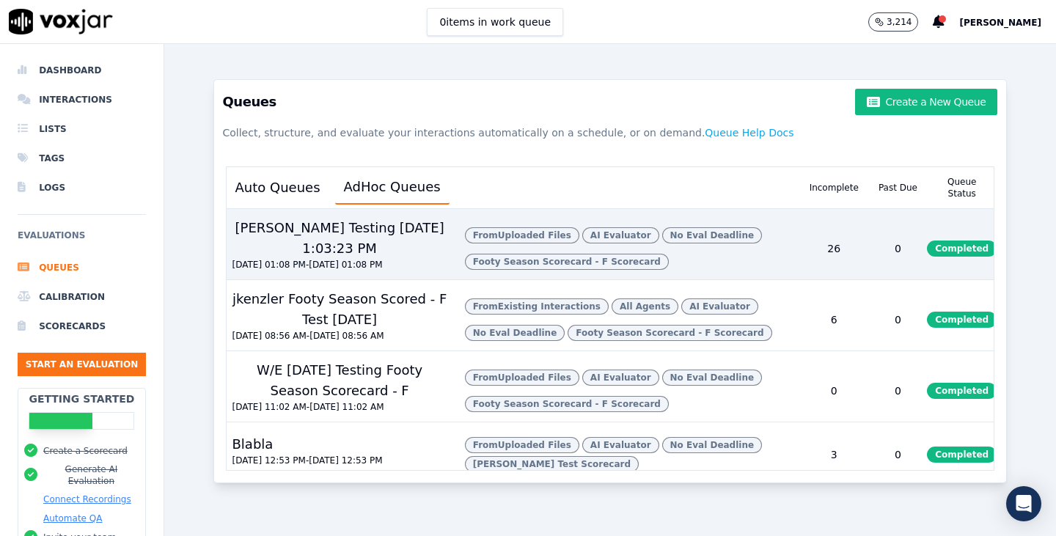
click at [361, 242] on div "Lisa Testing 8/13/2025, 1:03:23 PM" at bounding box center [340, 238] width 227 height 41
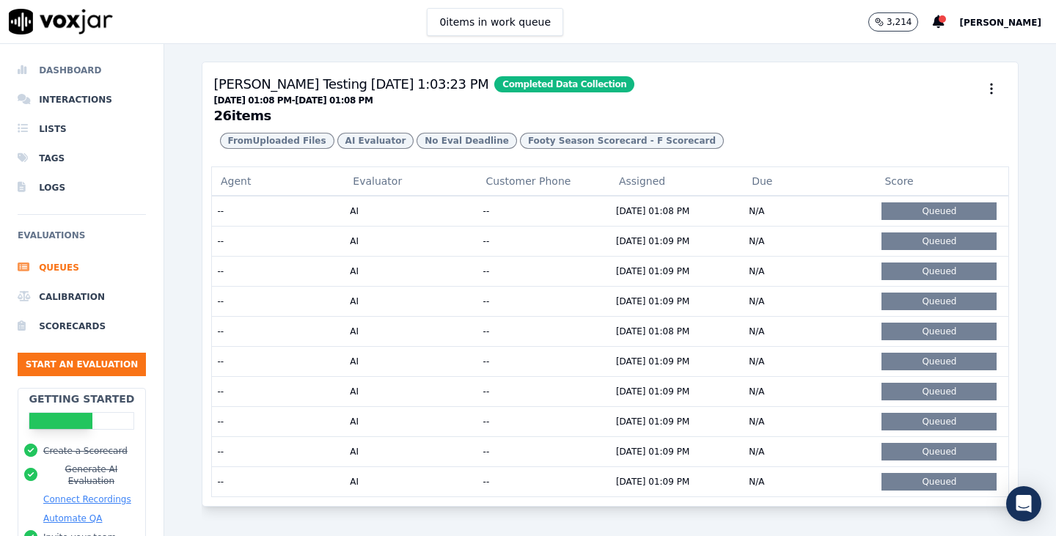
click at [71, 66] on li "Dashboard" at bounding box center [82, 70] width 128 height 29
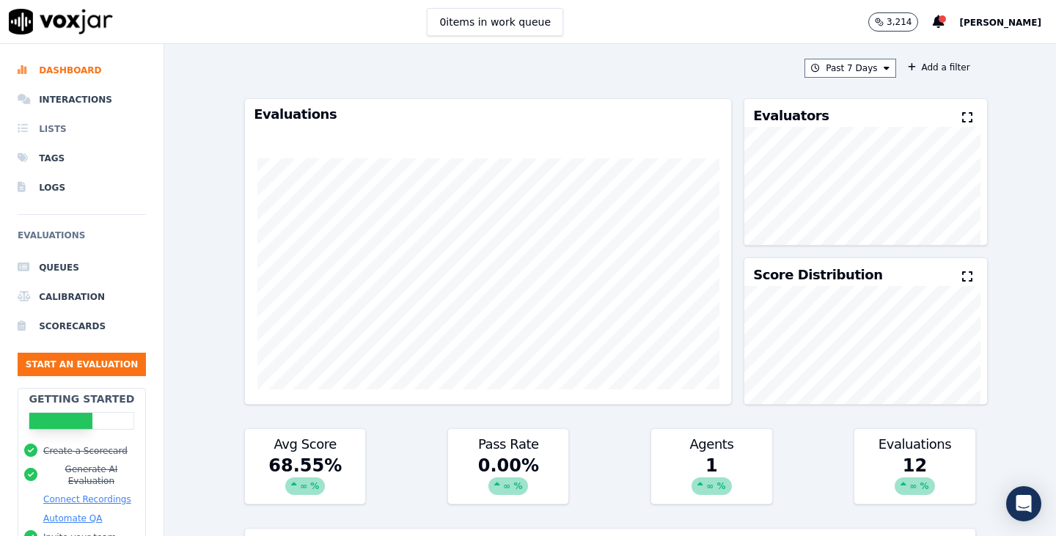
click at [70, 131] on li "Lists" at bounding box center [82, 128] width 128 height 29
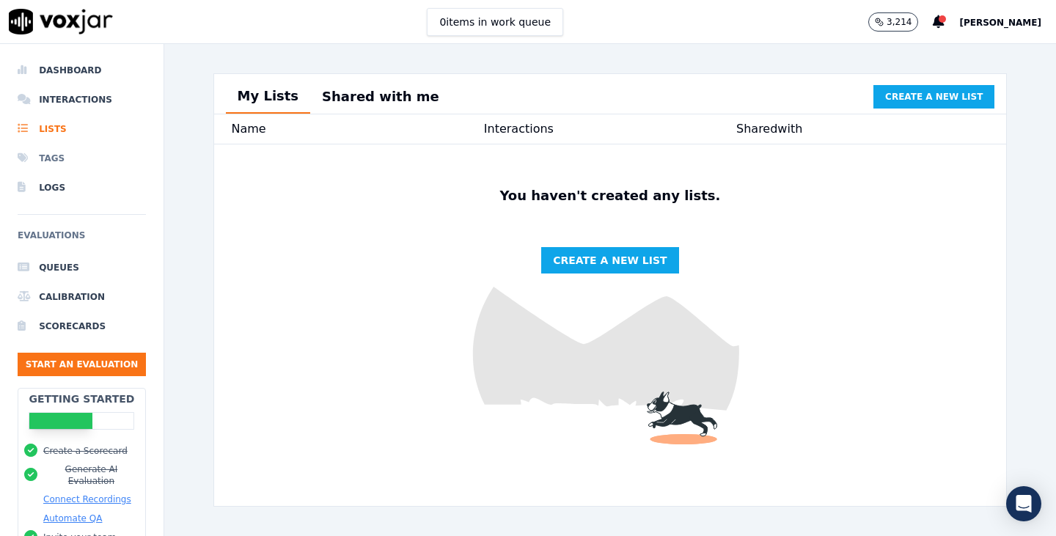
click at [74, 151] on li "Tags" at bounding box center [82, 158] width 128 height 29
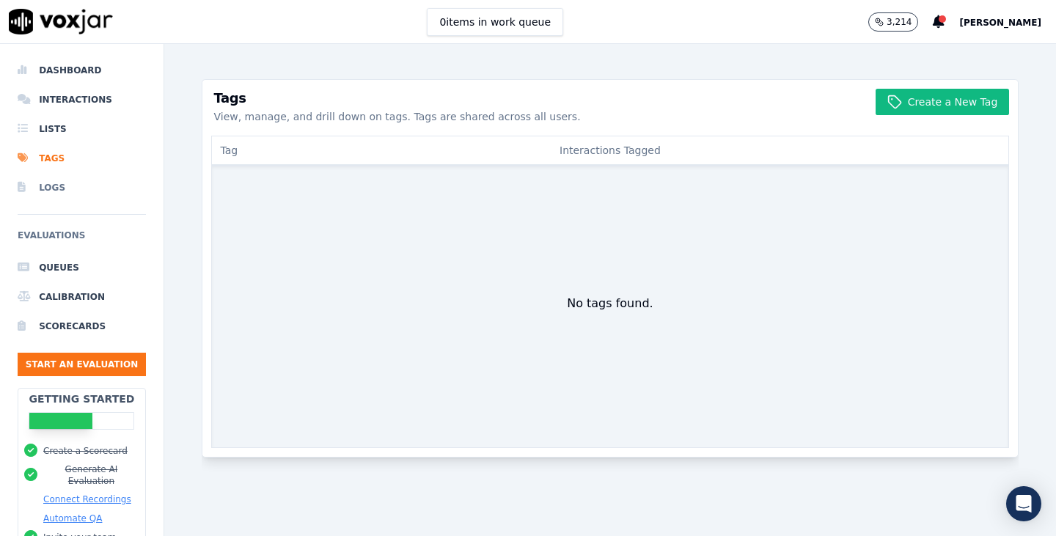
click at [70, 180] on li "Logs" at bounding box center [82, 187] width 128 height 29
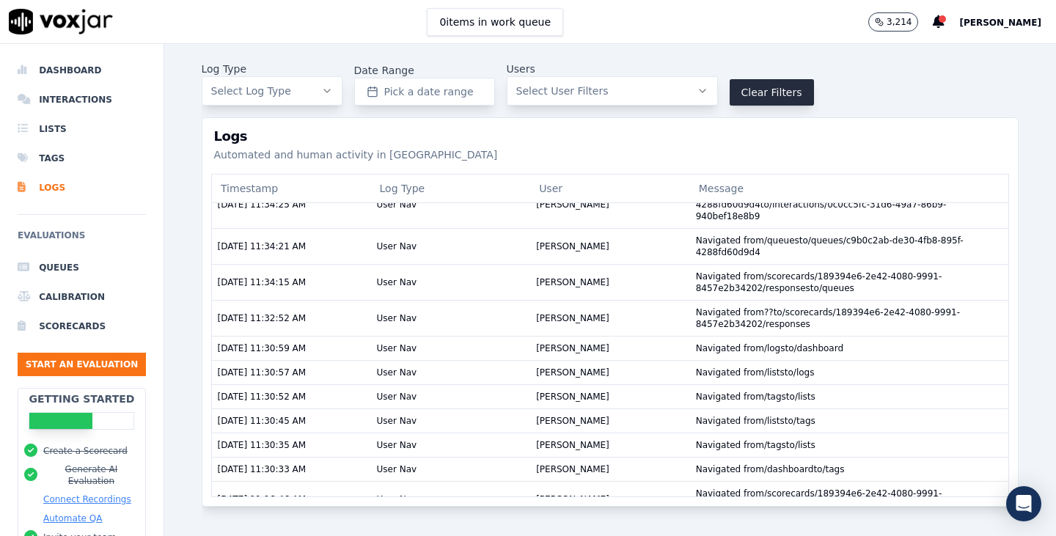
scroll to position [3391, 0]
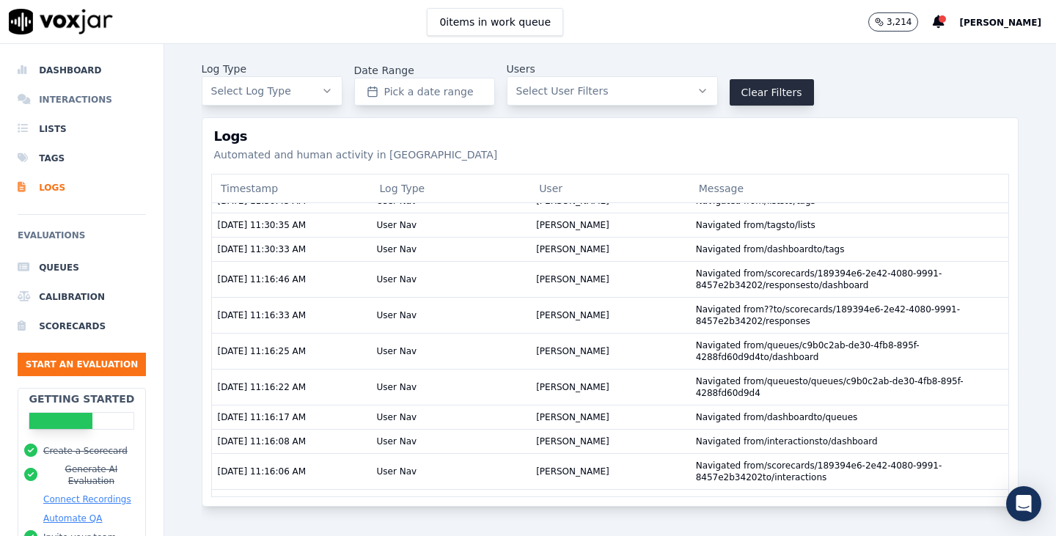
click at [65, 93] on li "Interactions" at bounding box center [82, 99] width 128 height 29
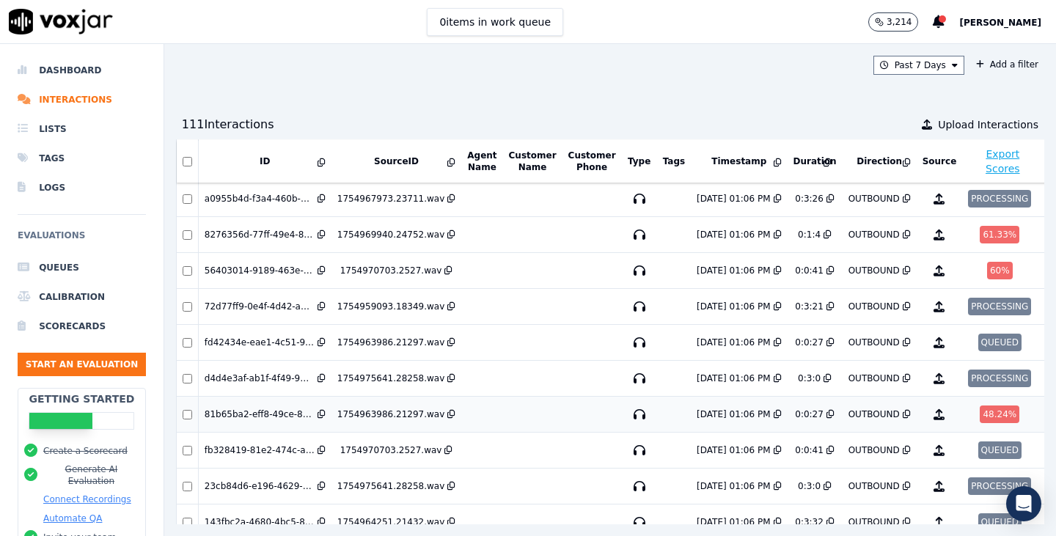
scroll to position [147, 0]
click at [481, 411] on td at bounding box center [481, 414] width 41 height 36
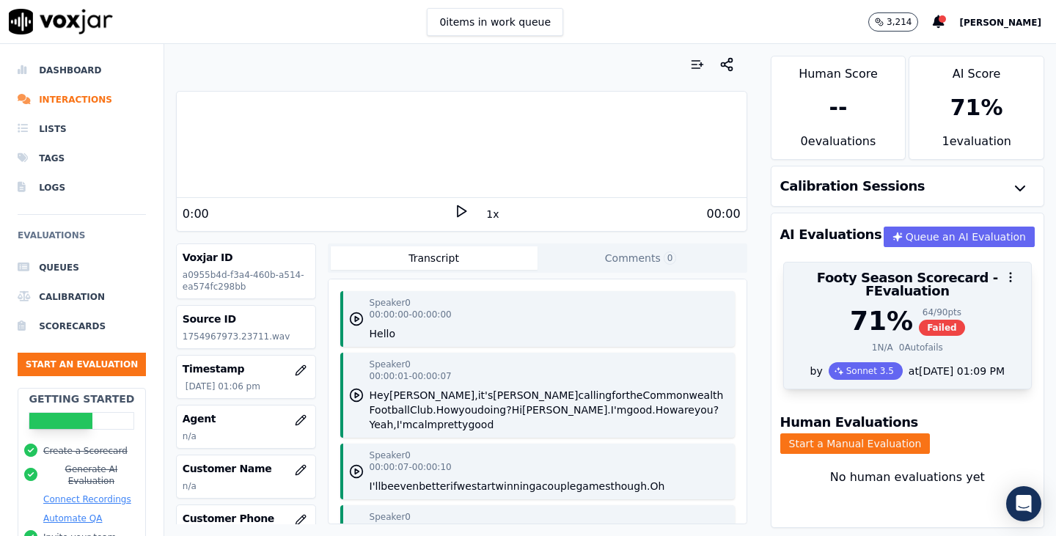
click at [830, 320] on div "71 % 64 / 90 pts Failed" at bounding box center [908, 321] width 230 height 29
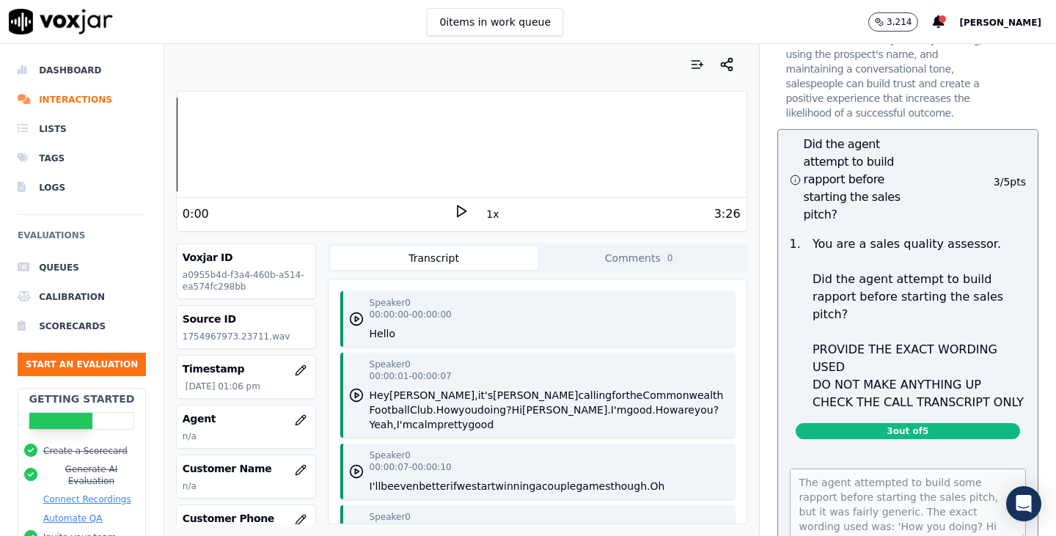
scroll to position [103, 0]
click at [957, 451] on div "The agent attempted to build some rapport before starting the sales pitch, but …" at bounding box center [908, 515] width 260 height 128
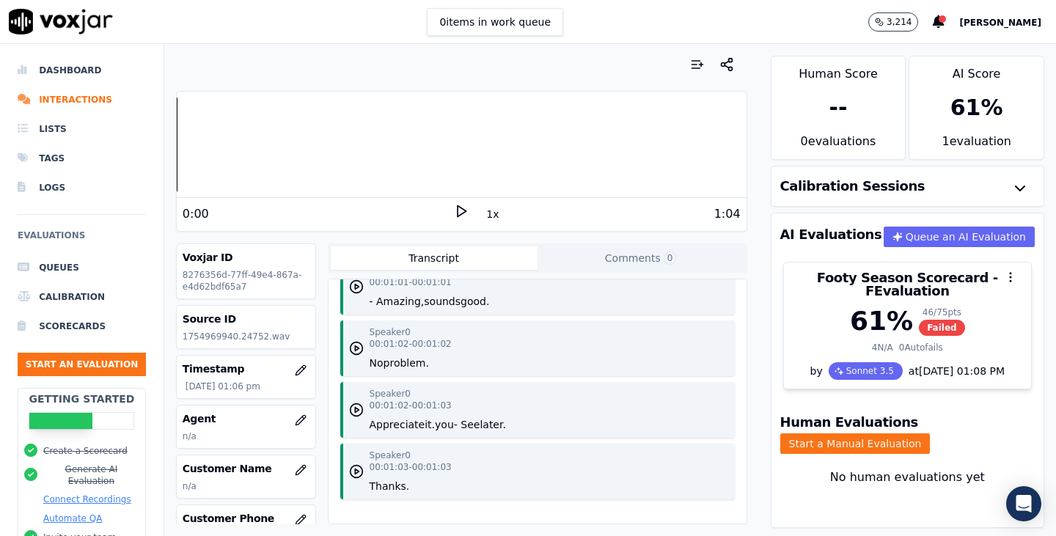
scroll to position [2552, 0]
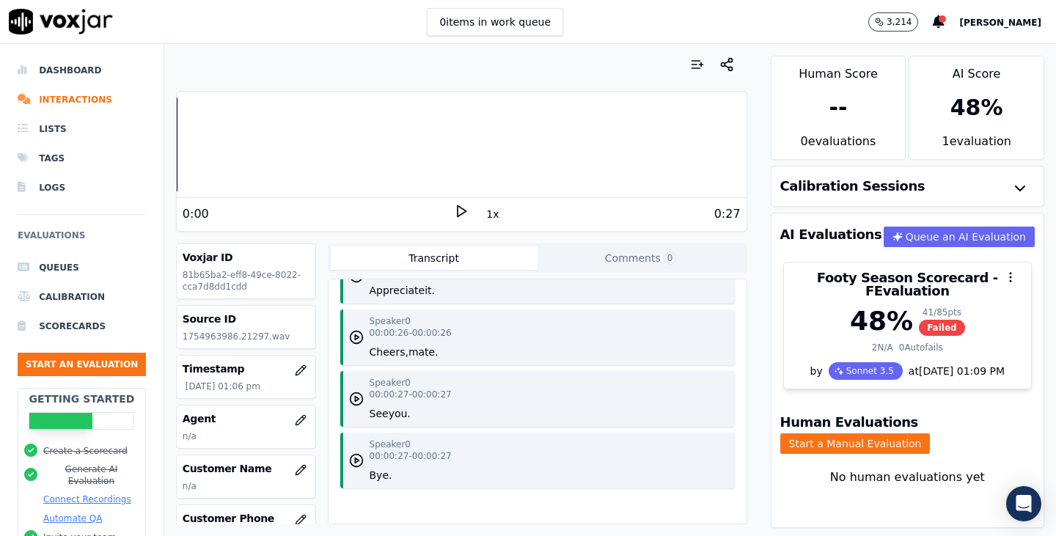
scroll to position [994, 0]
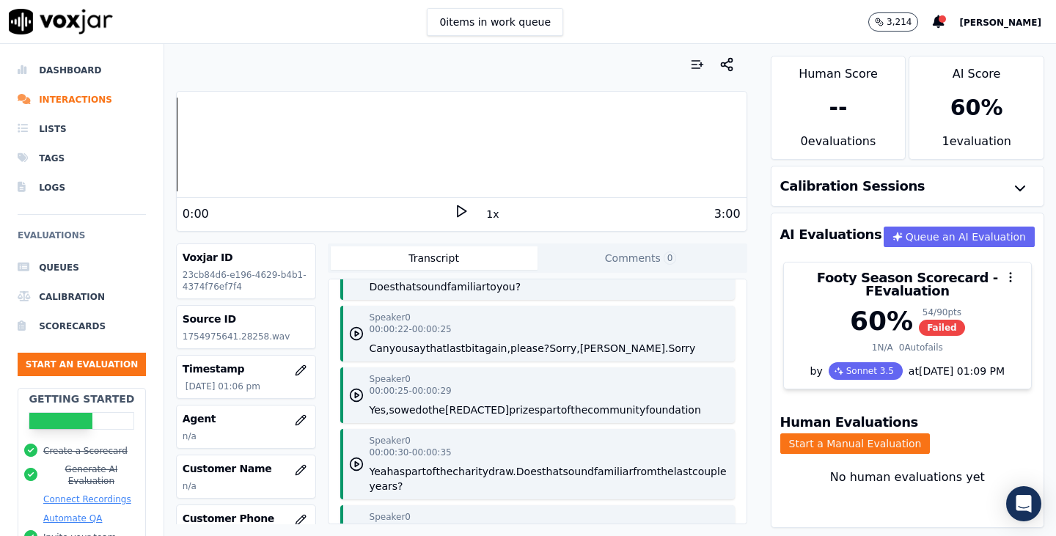
scroll to position [440, 0]
